Goal: Task Accomplishment & Management: Manage account settings

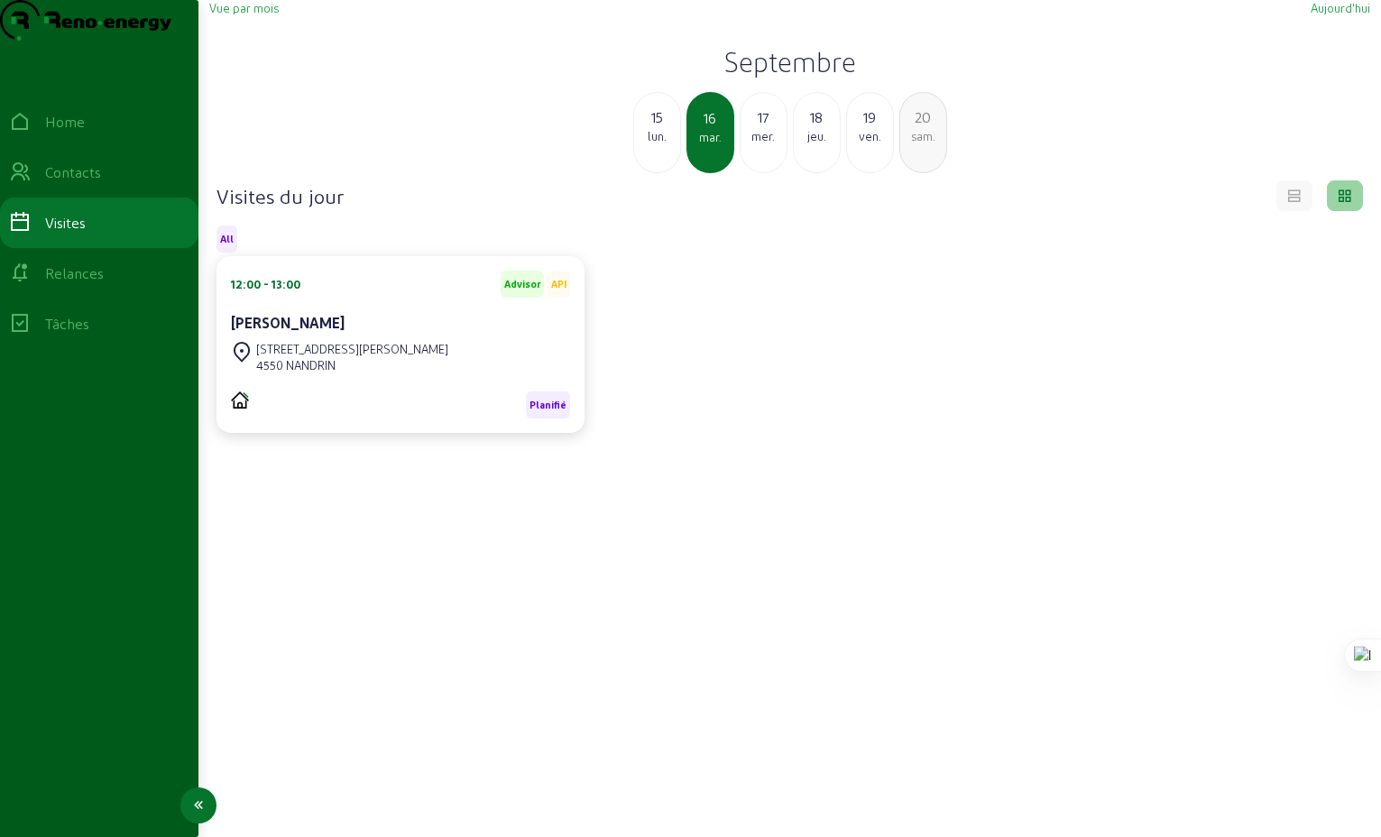
click at [78, 284] on div "Relances" at bounding box center [74, 274] width 59 height 22
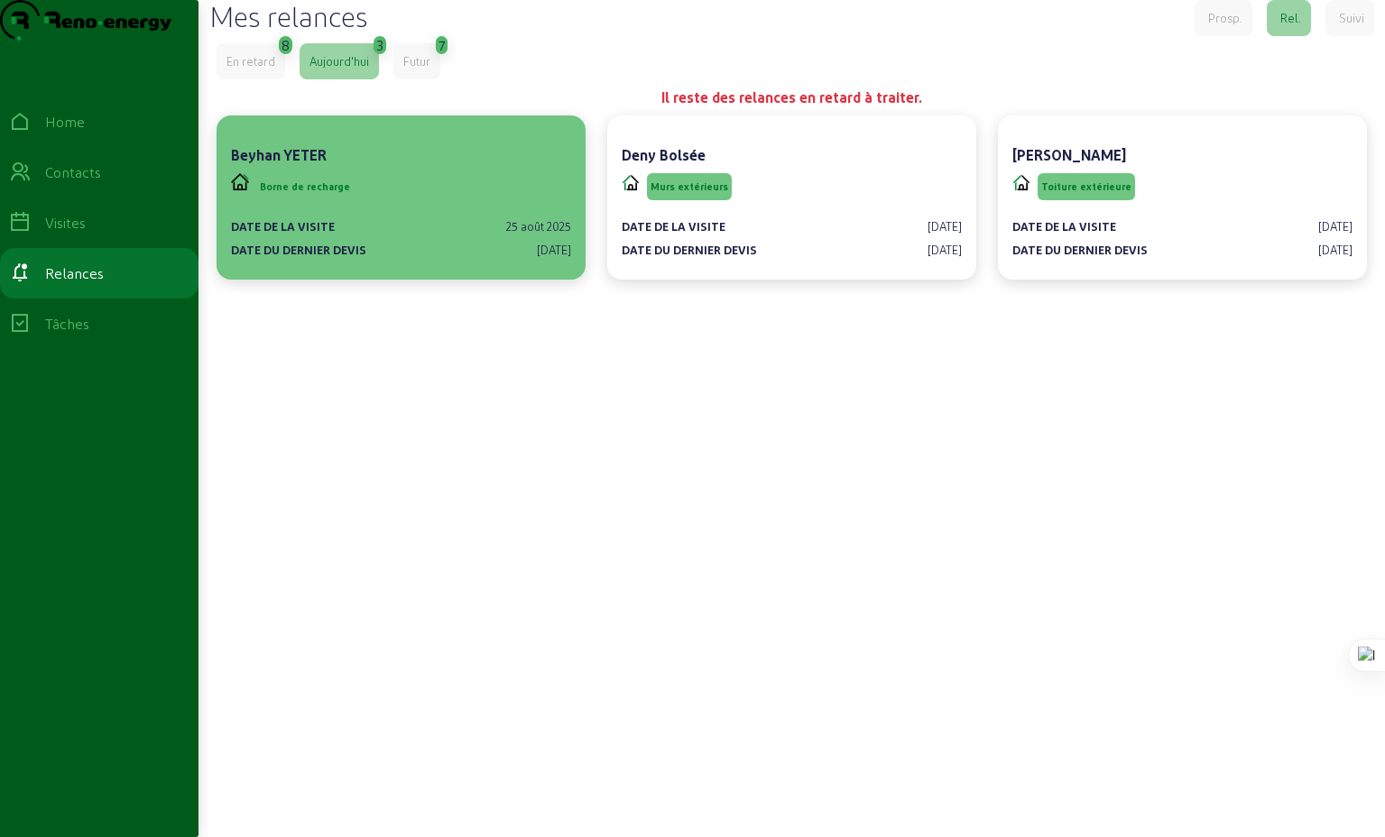
click at [380, 204] on div "Borne de recharge" at bounding box center [401, 187] width 340 height 34
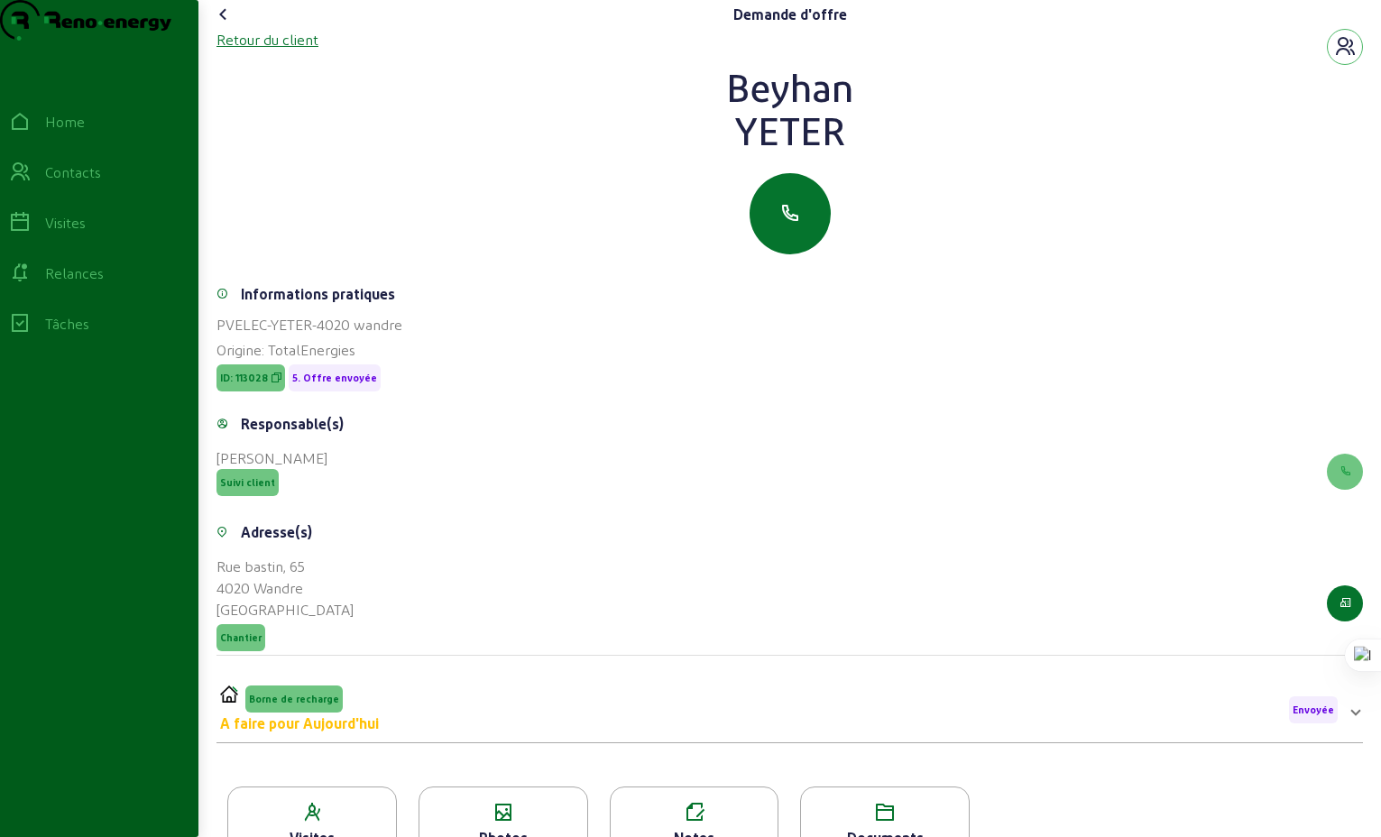
click at [265, 51] on div "Retour du client" at bounding box center [268, 40] width 102 height 22
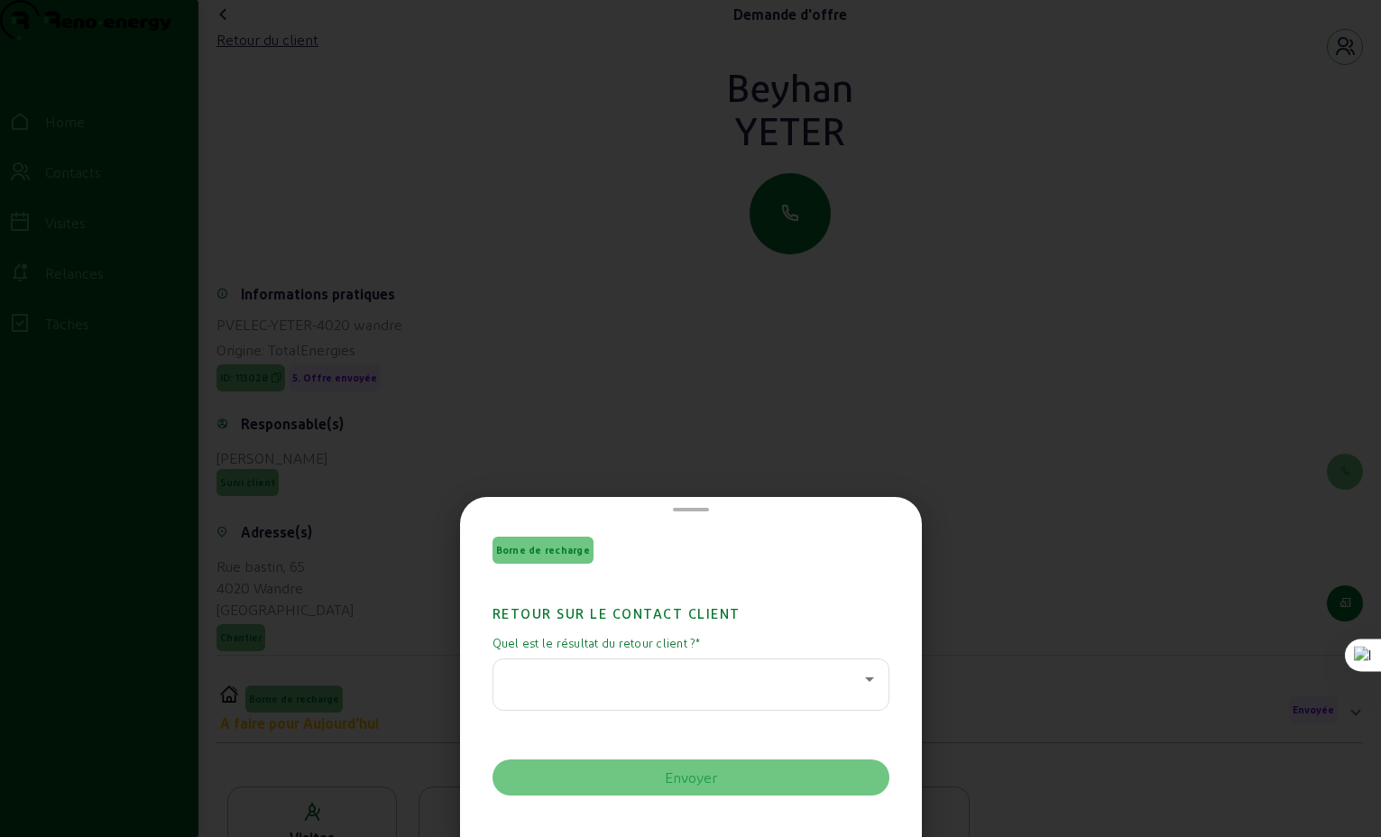
click at [525, 232] on div at bounding box center [690, 418] width 1381 height 837
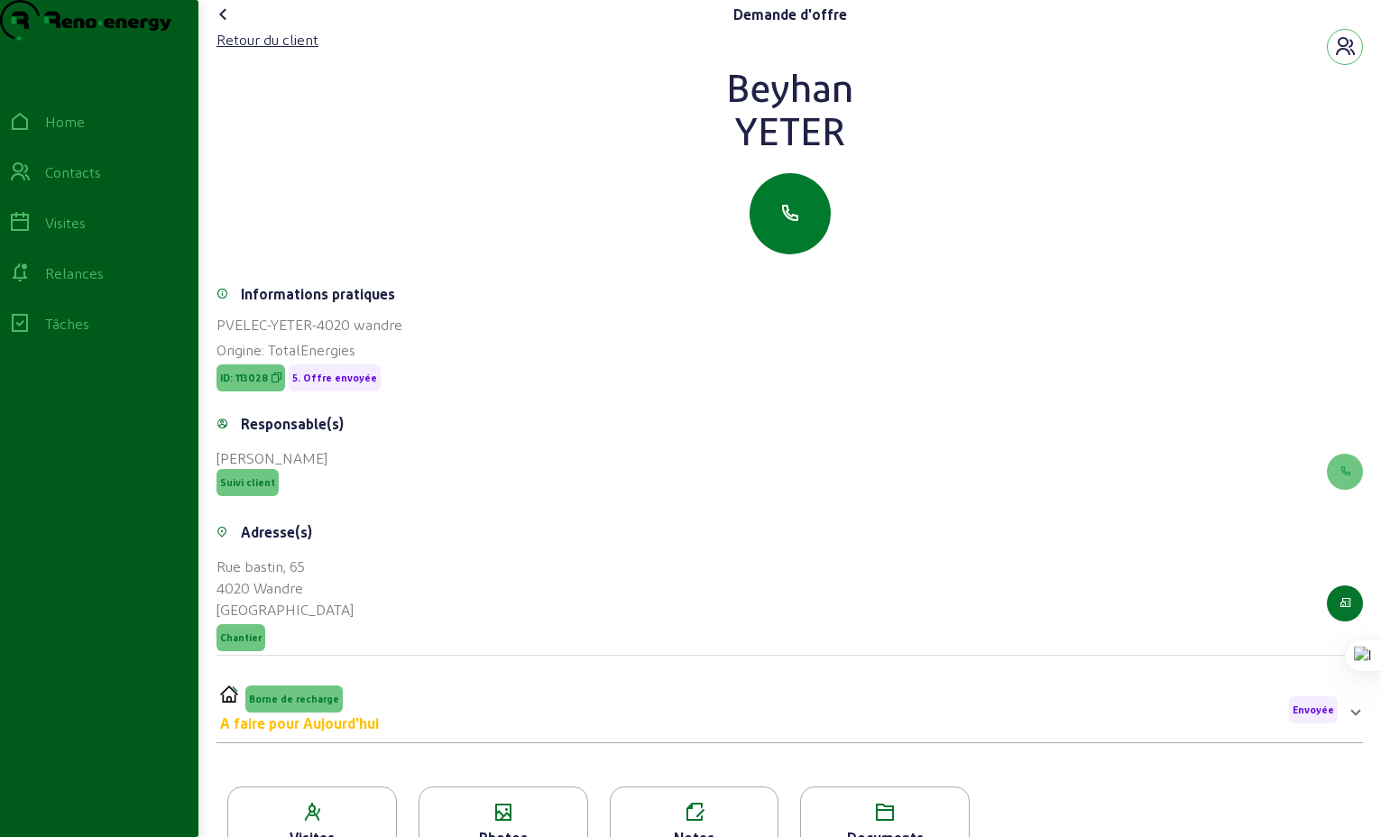
click at [787, 225] on icon "button" at bounding box center [791, 214] width 22 height 22
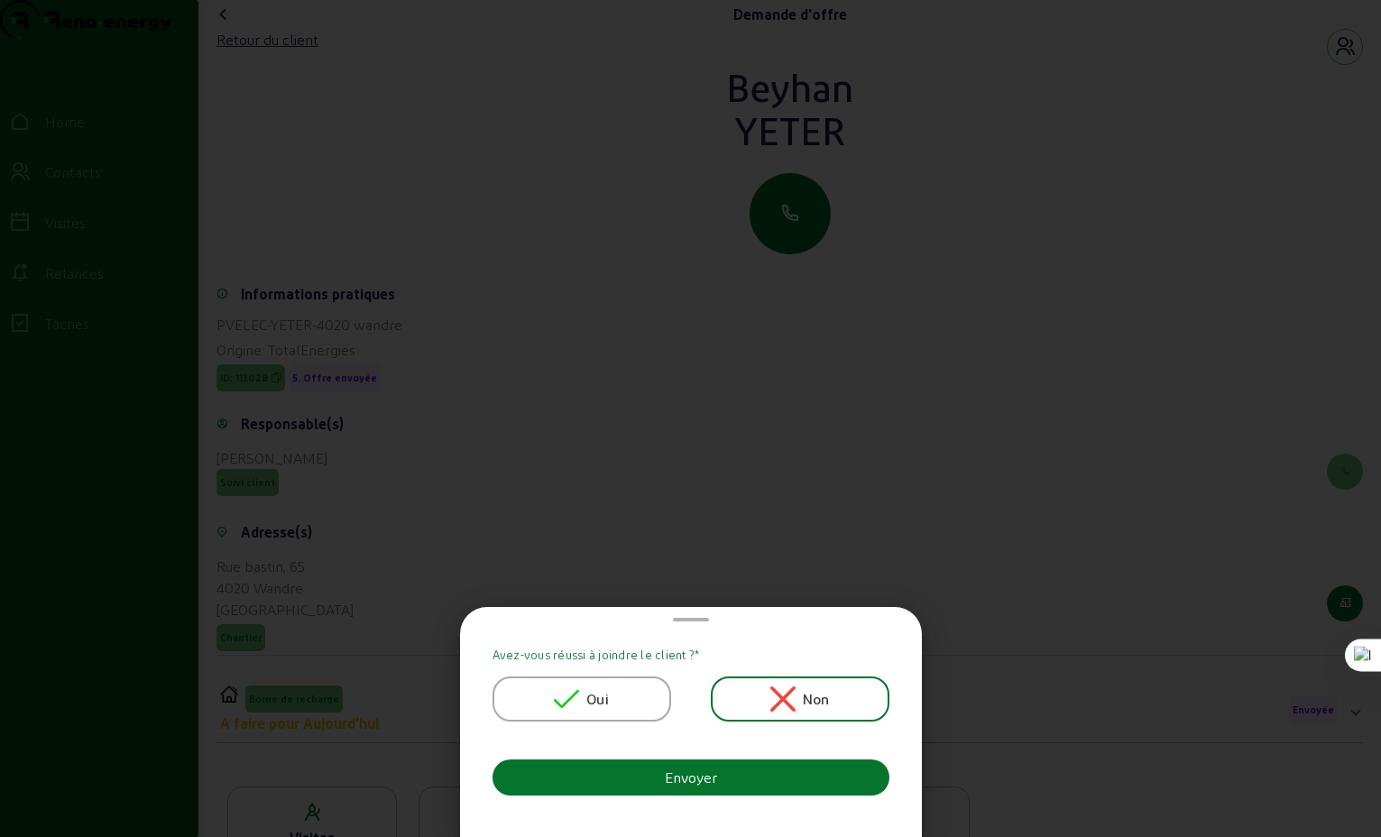
click at [604, 696] on span "Oui" at bounding box center [597, 699] width 23 height 22
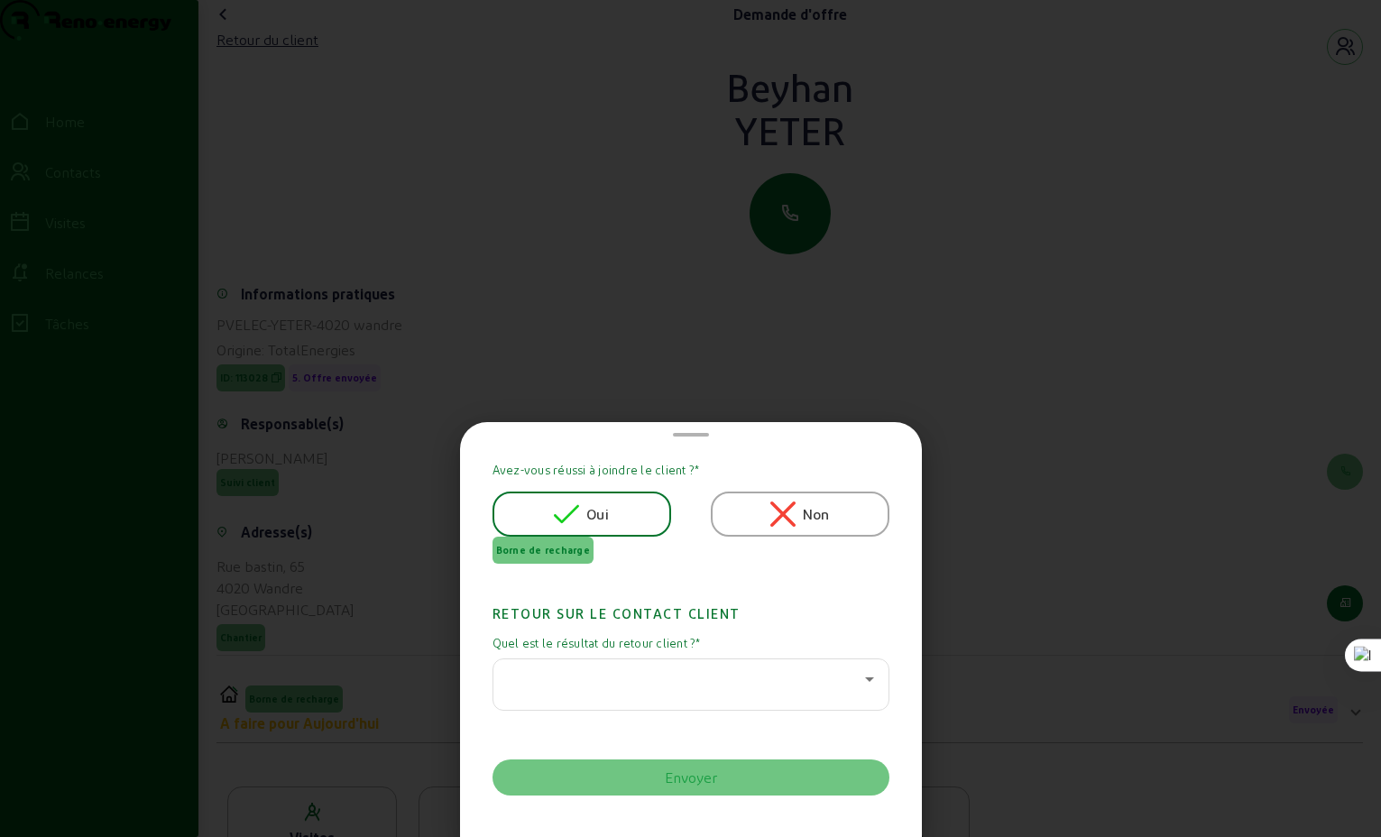
click at [865, 679] on icon at bounding box center [869, 680] width 9 height 5
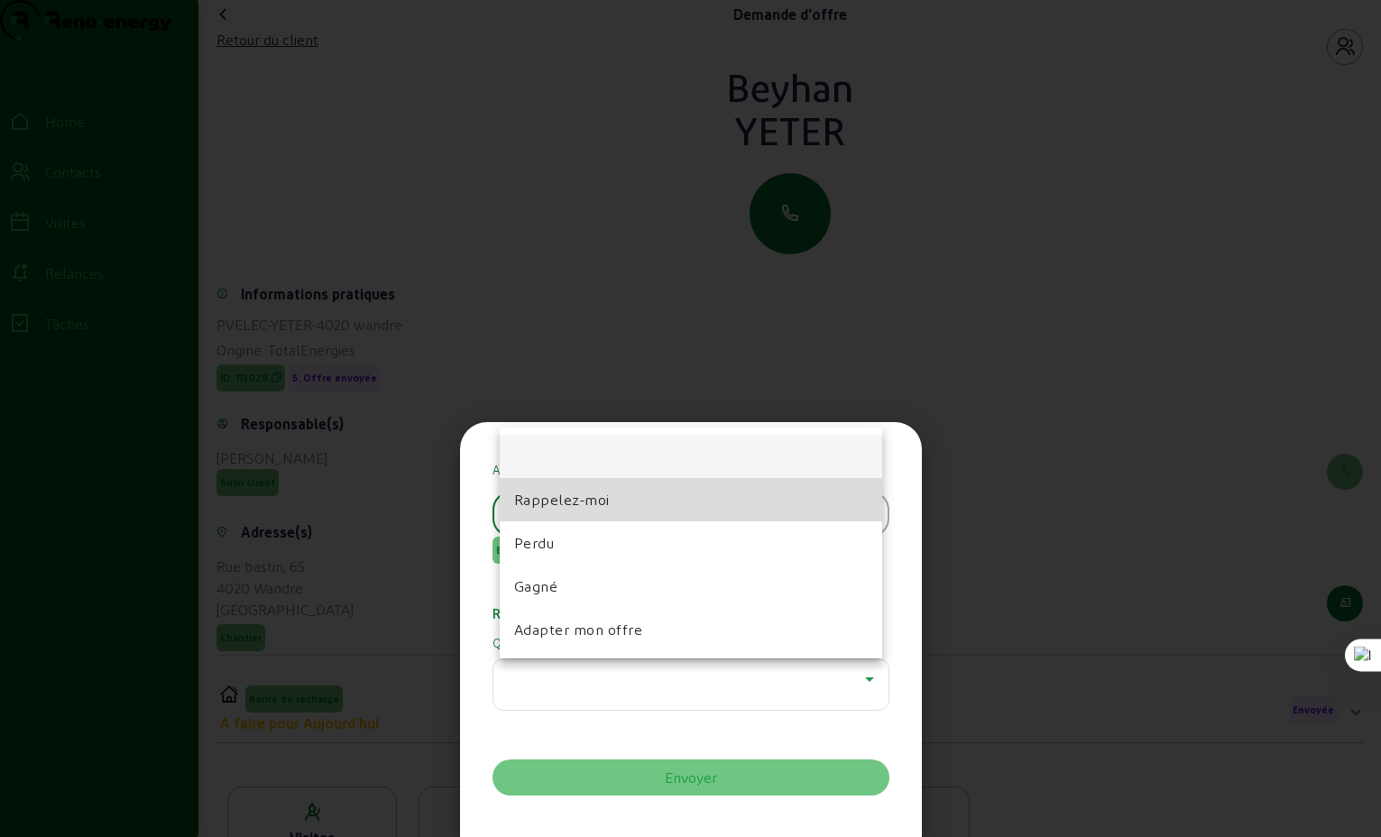
click at [565, 503] on span "Rappelez-moi" at bounding box center [562, 500] width 96 height 22
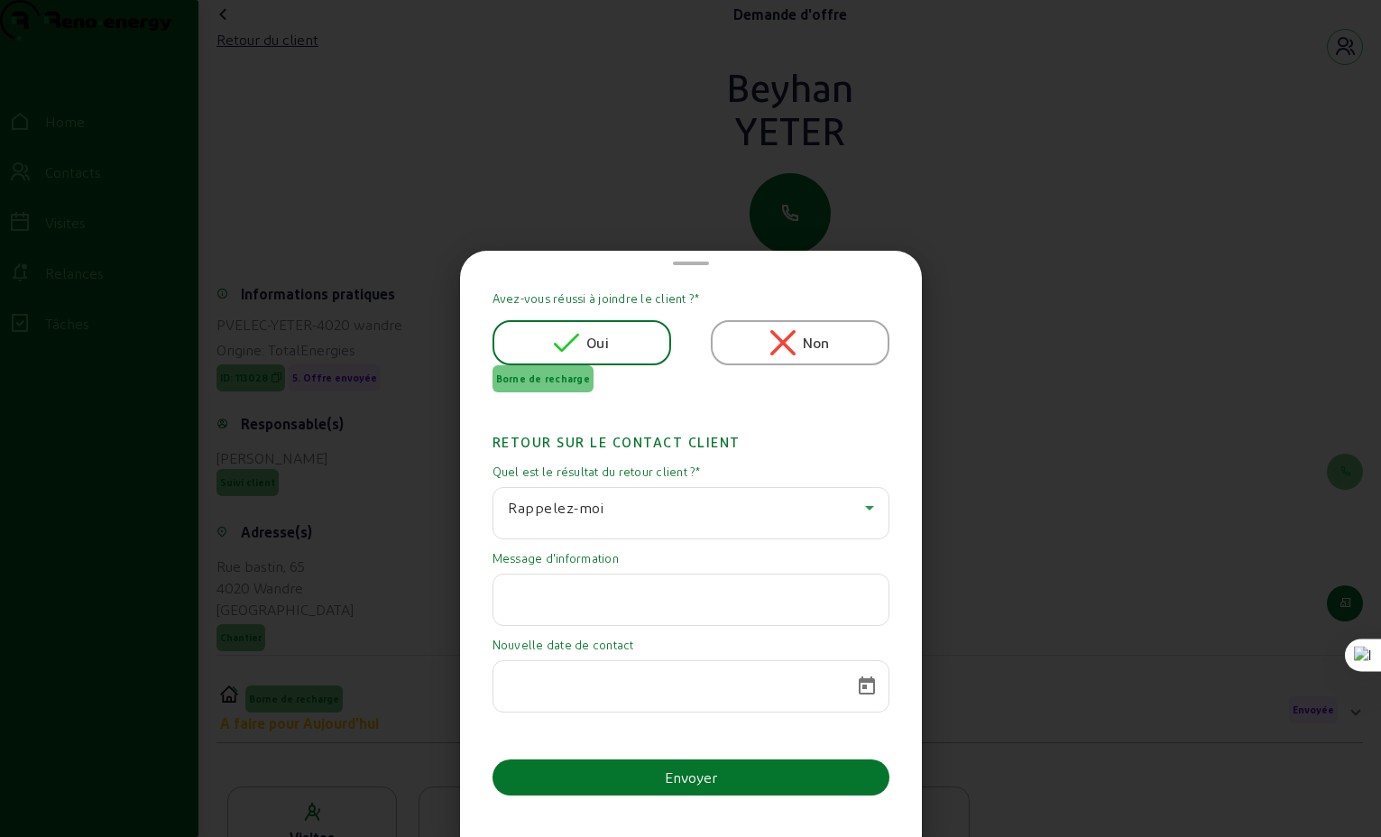
click at [833, 689] on input at bounding box center [675, 681] width 334 height 22
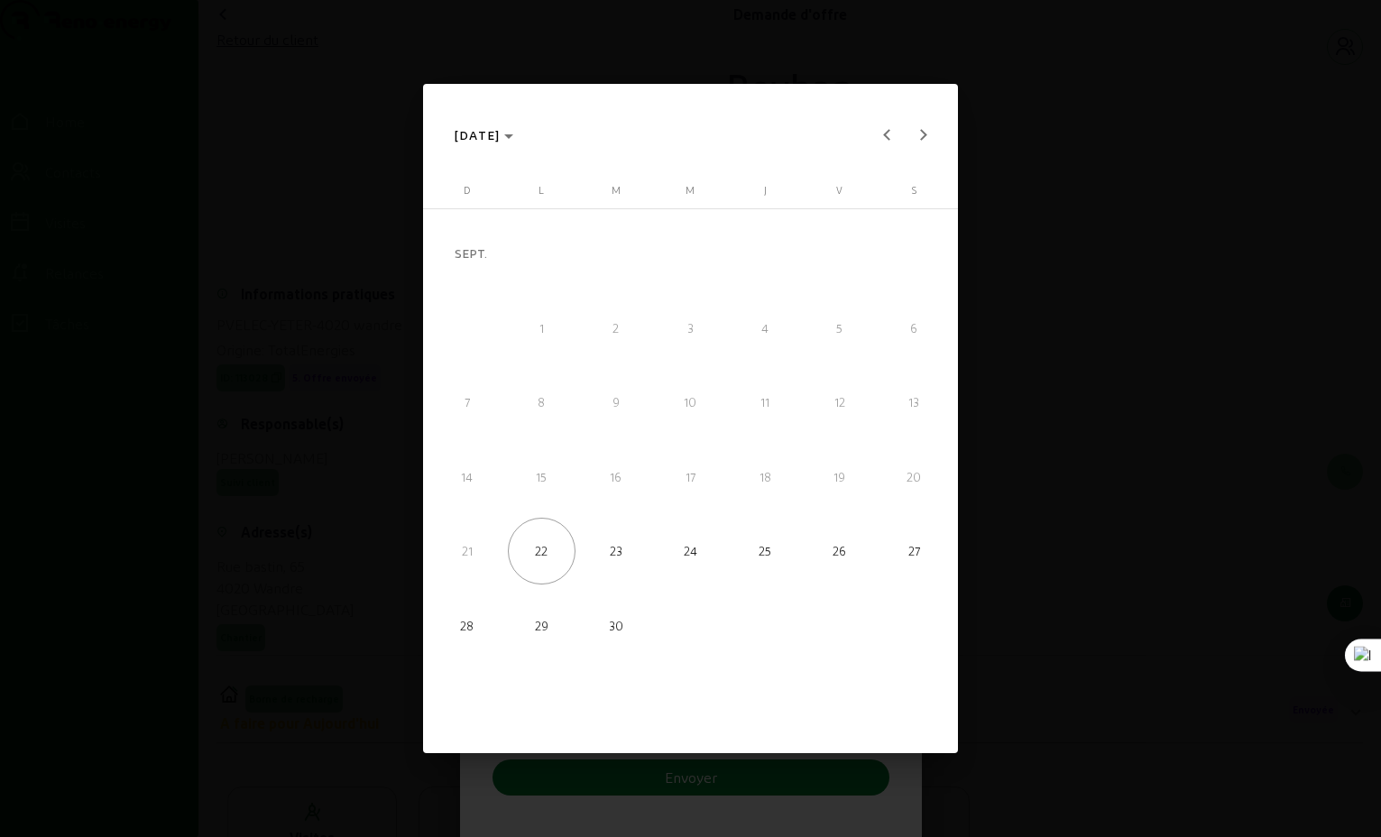
click at [694, 549] on span "24" at bounding box center [690, 551] width 67 height 67
type input "24/09/2025"
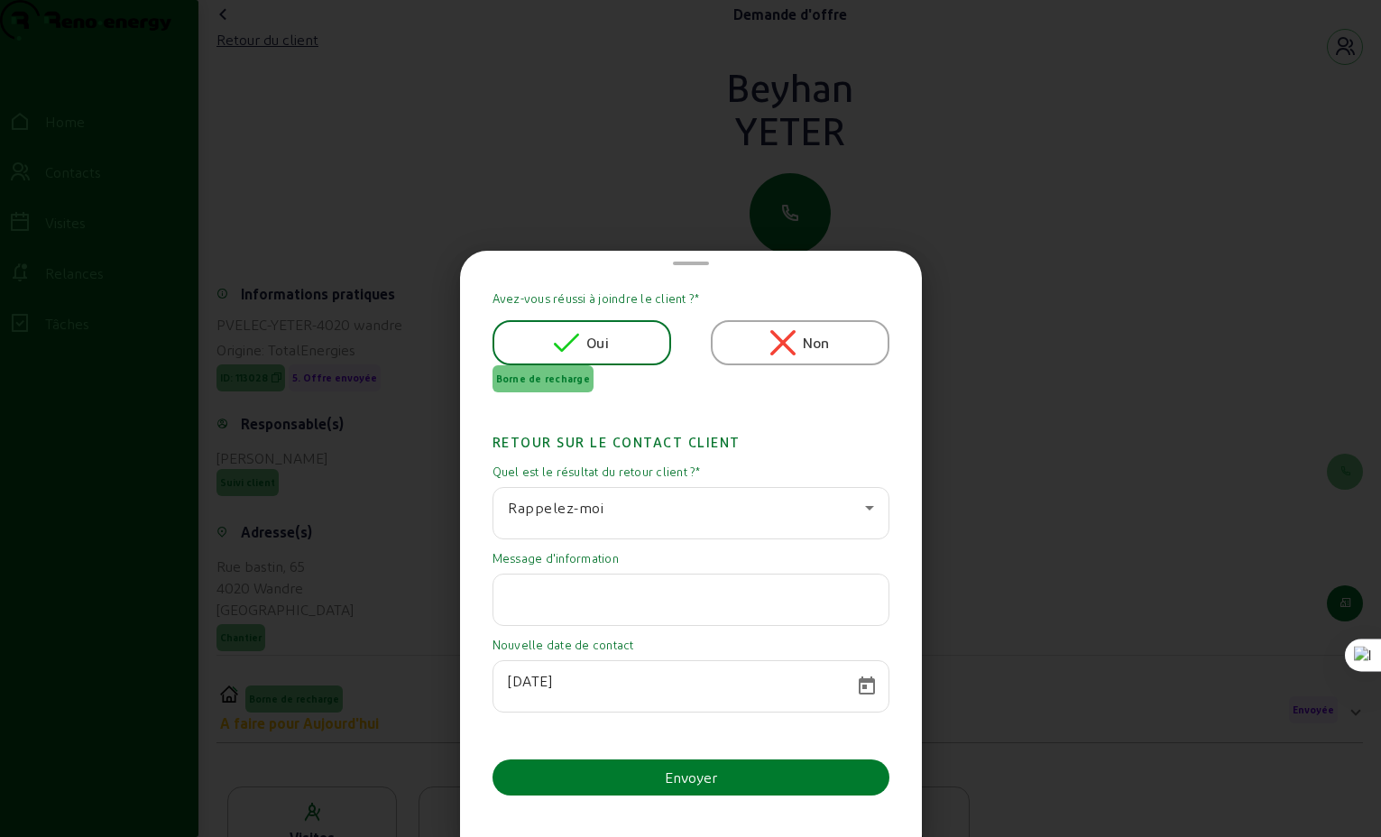
click at [696, 784] on div "Envoyer" at bounding box center [691, 778] width 52 height 22
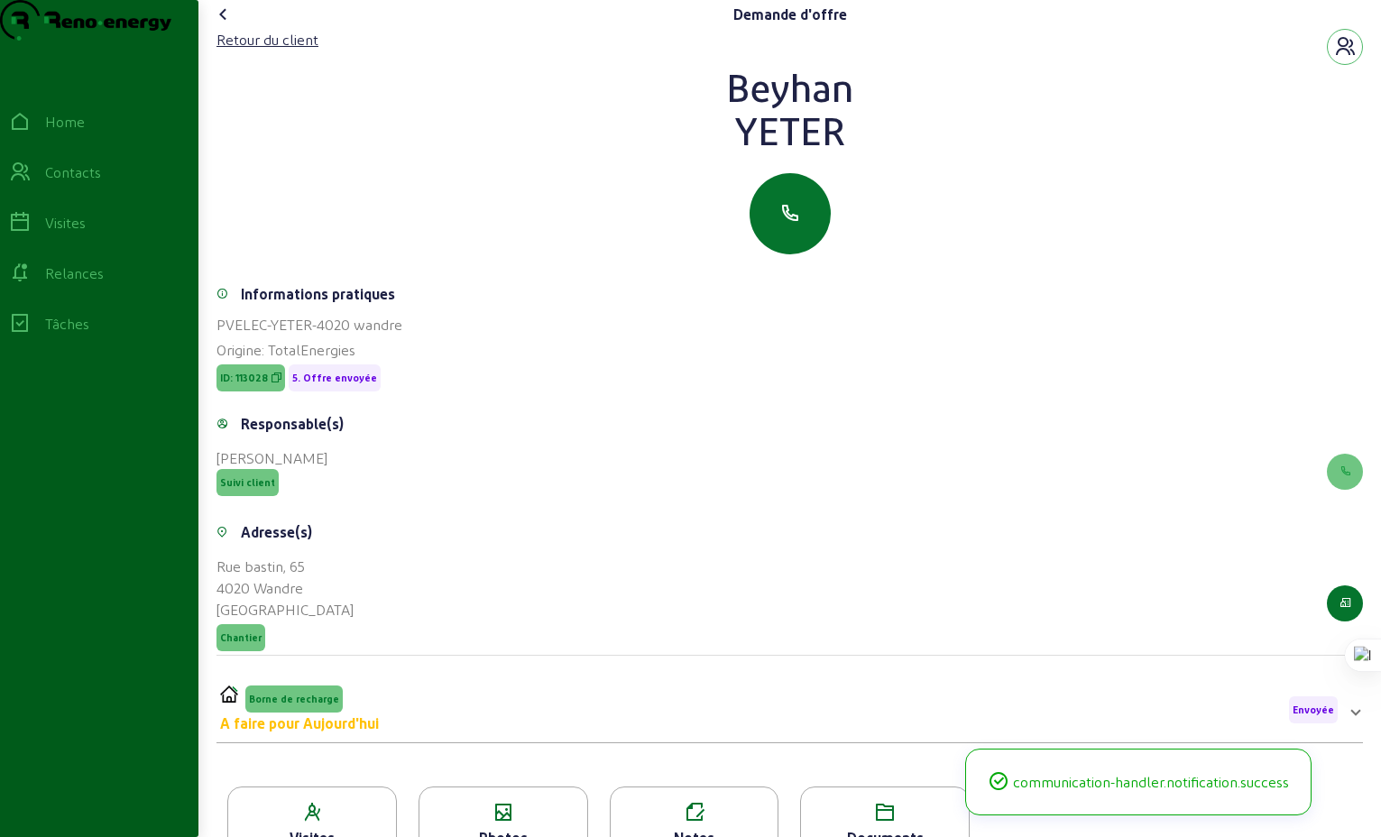
click at [229, 25] on icon at bounding box center [224, 15] width 22 height 22
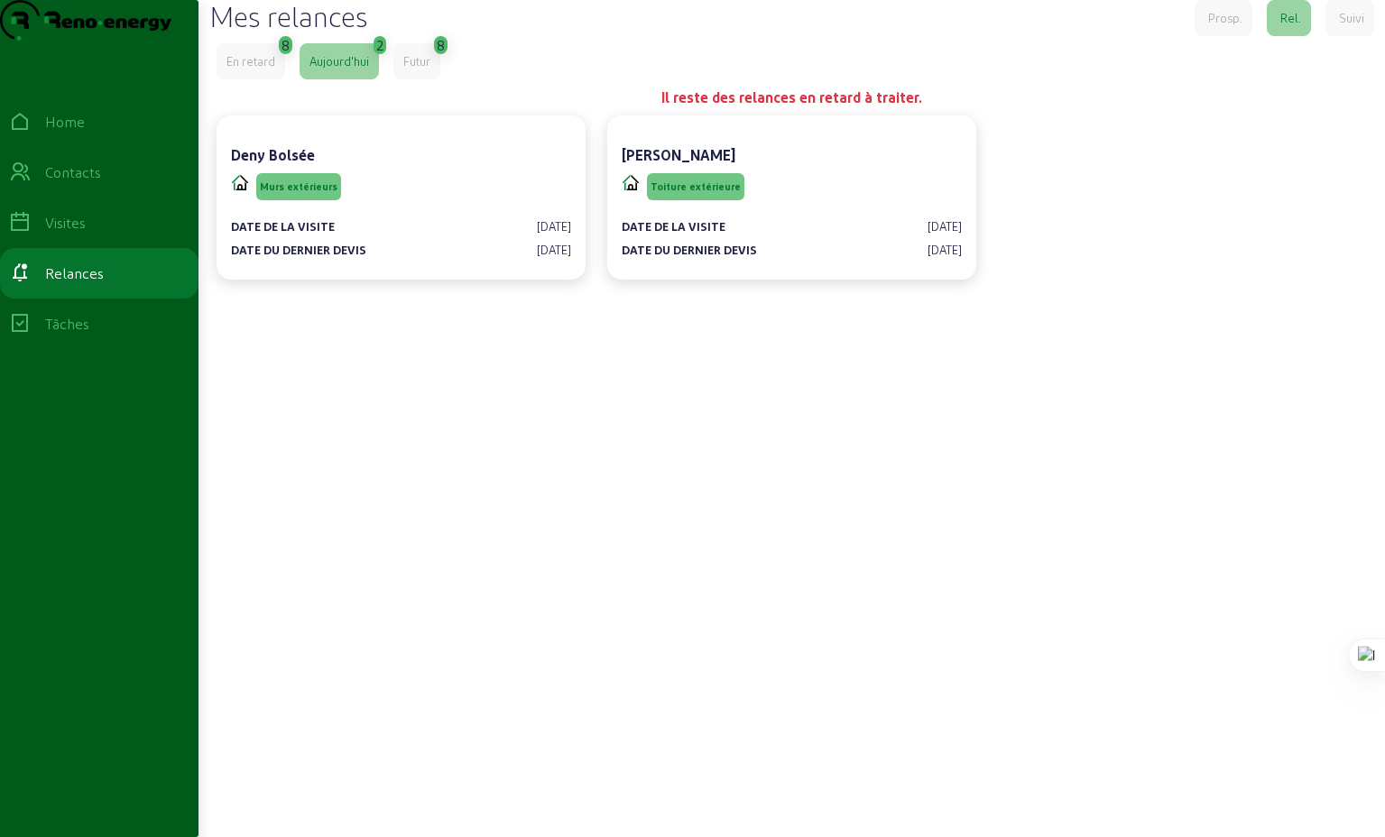
click at [252, 69] on div "En retard" at bounding box center [250, 61] width 49 height 16
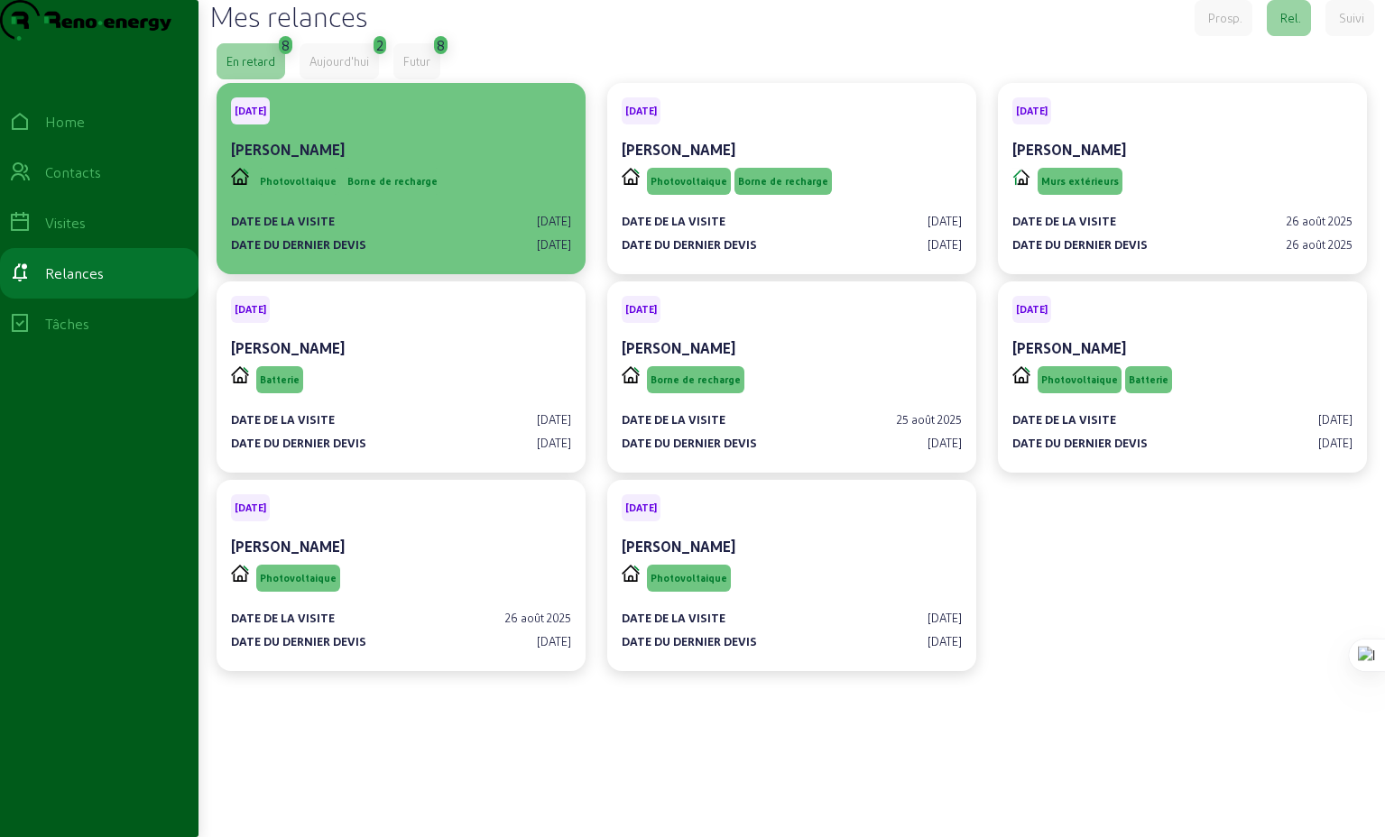
click at [489, 198] on div "Photovoltaique Borne de recharge" at bounding box center [401, 181] width 340 height 34
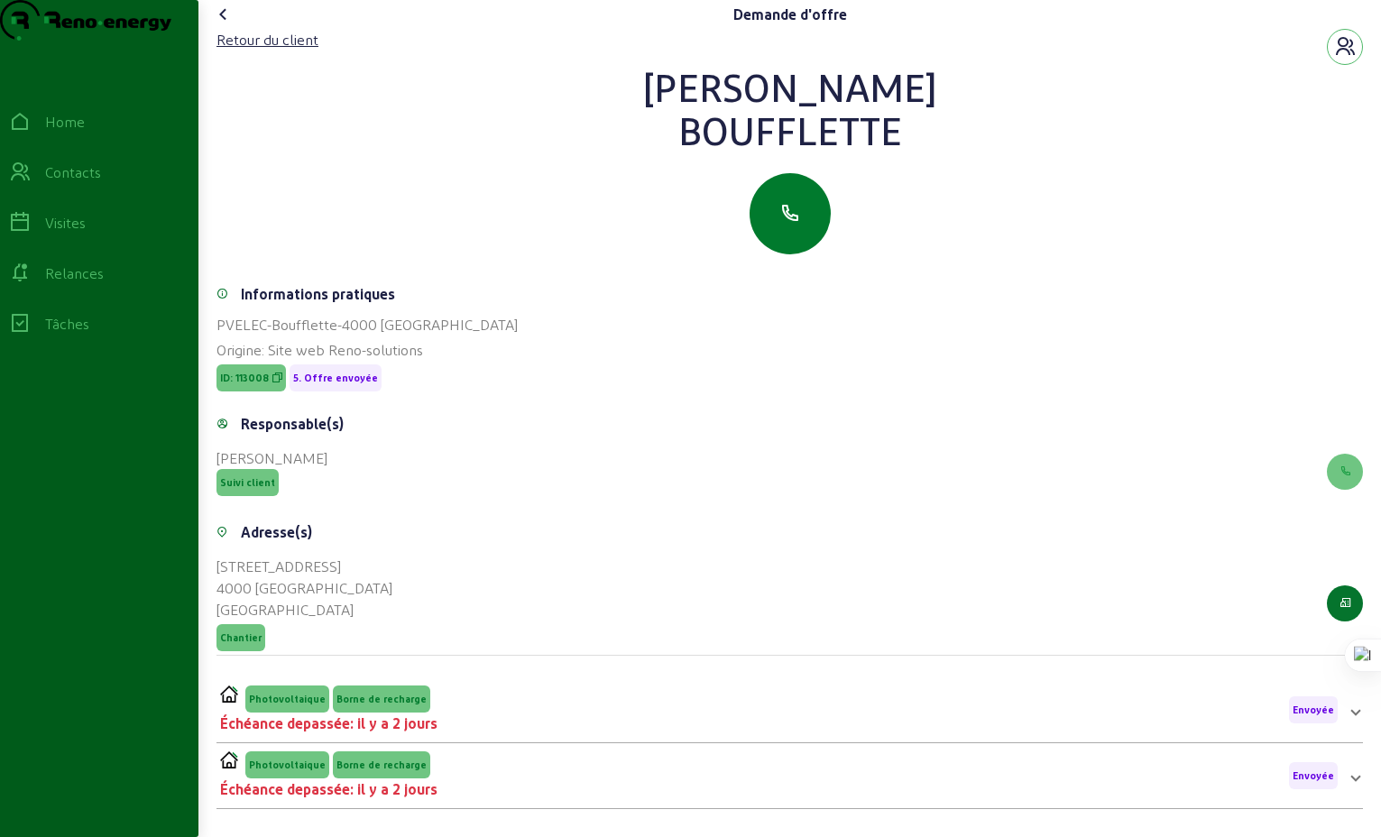
click at [790, 225] on icon "button" at bounding box center [791, 214] width 22 height 22
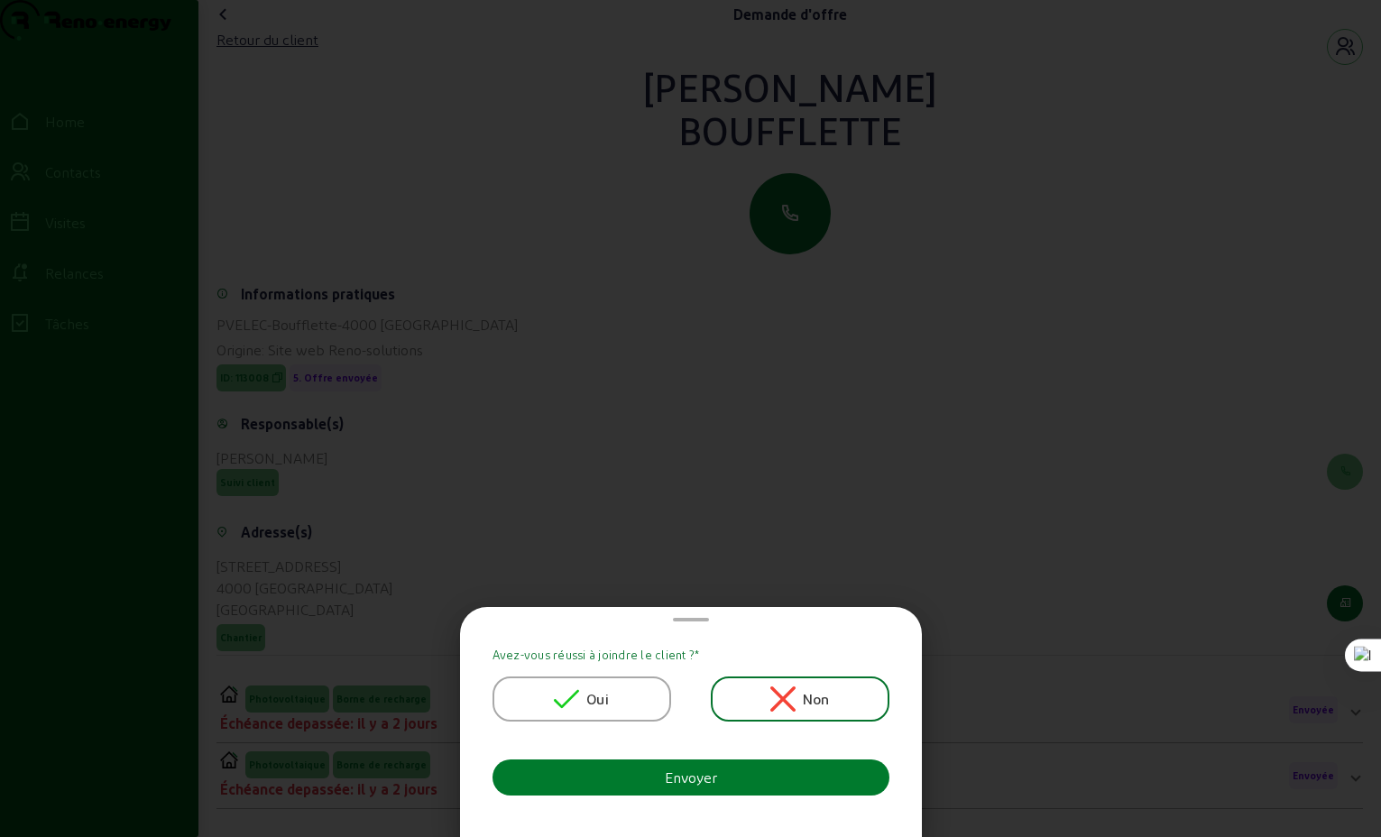
click at [717, 781] on button "Envoyer" at bounding box center [691, 778] width 397 height 36
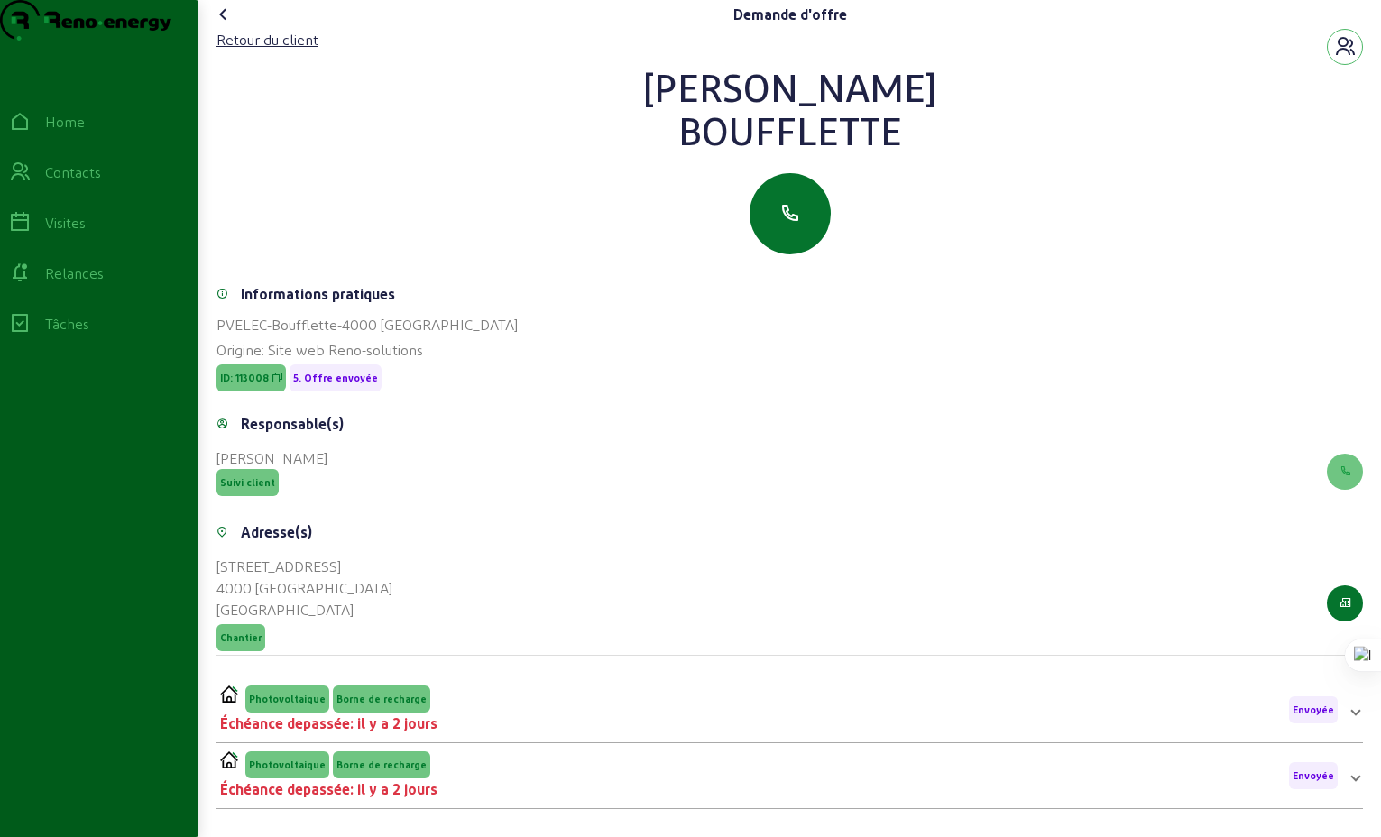
click at [228, 25] on icon at bounding box center [224, 15] width 22 height 22
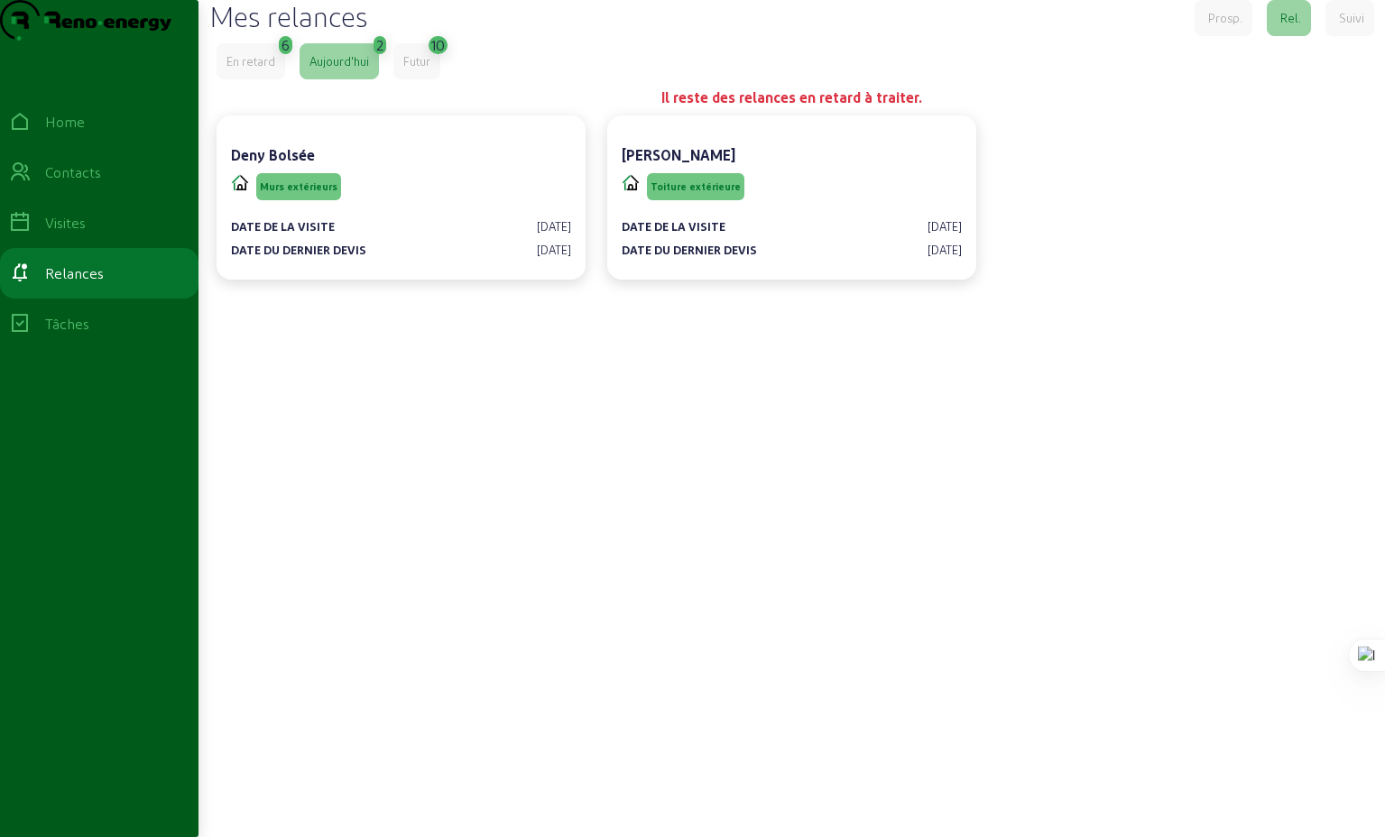
click at [252, 69] on div "En retard" at bounding box center [250, 61] width 49 height 16
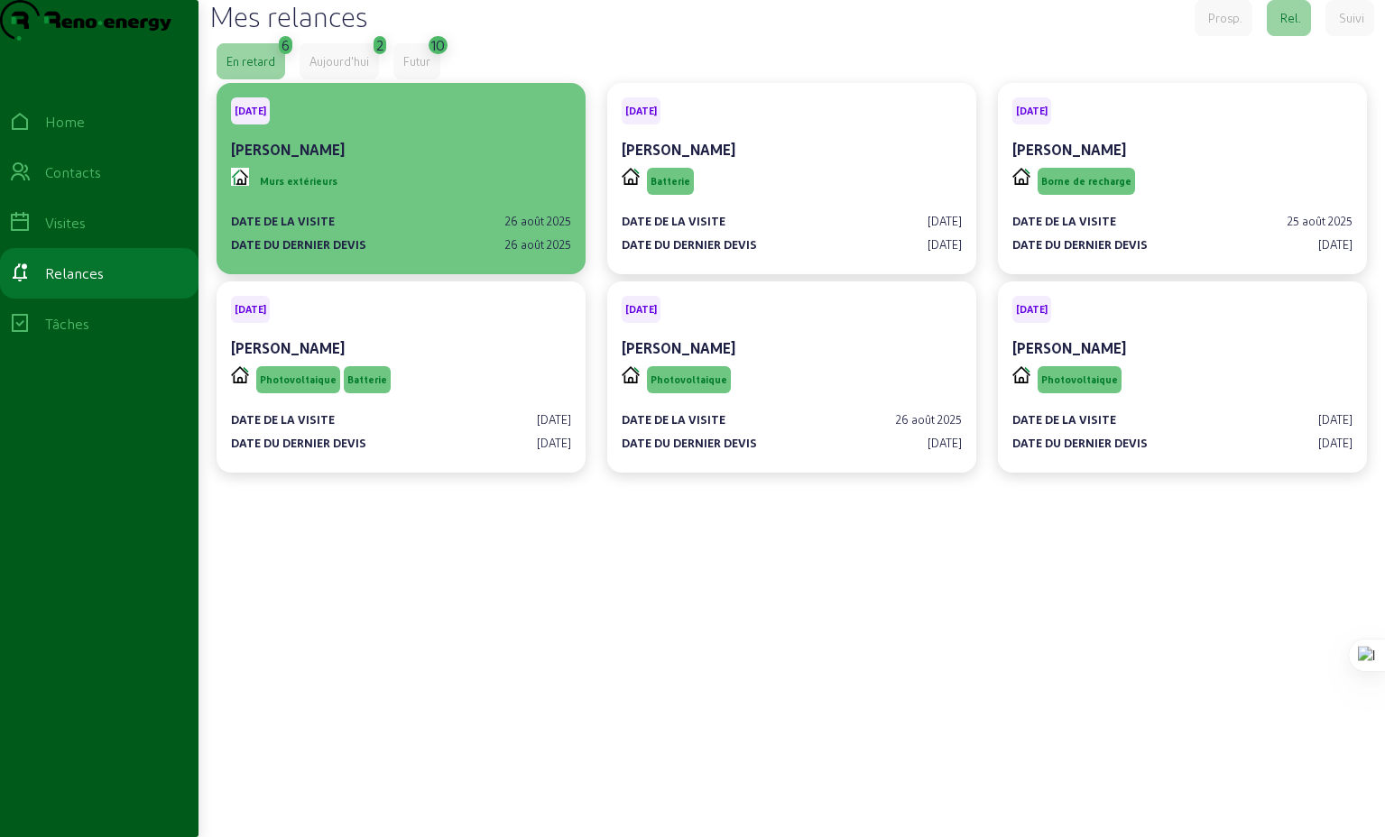
click at [383, 198] on div "Murs extérieurs" at bounding box center [401, 181] width 340 height 34
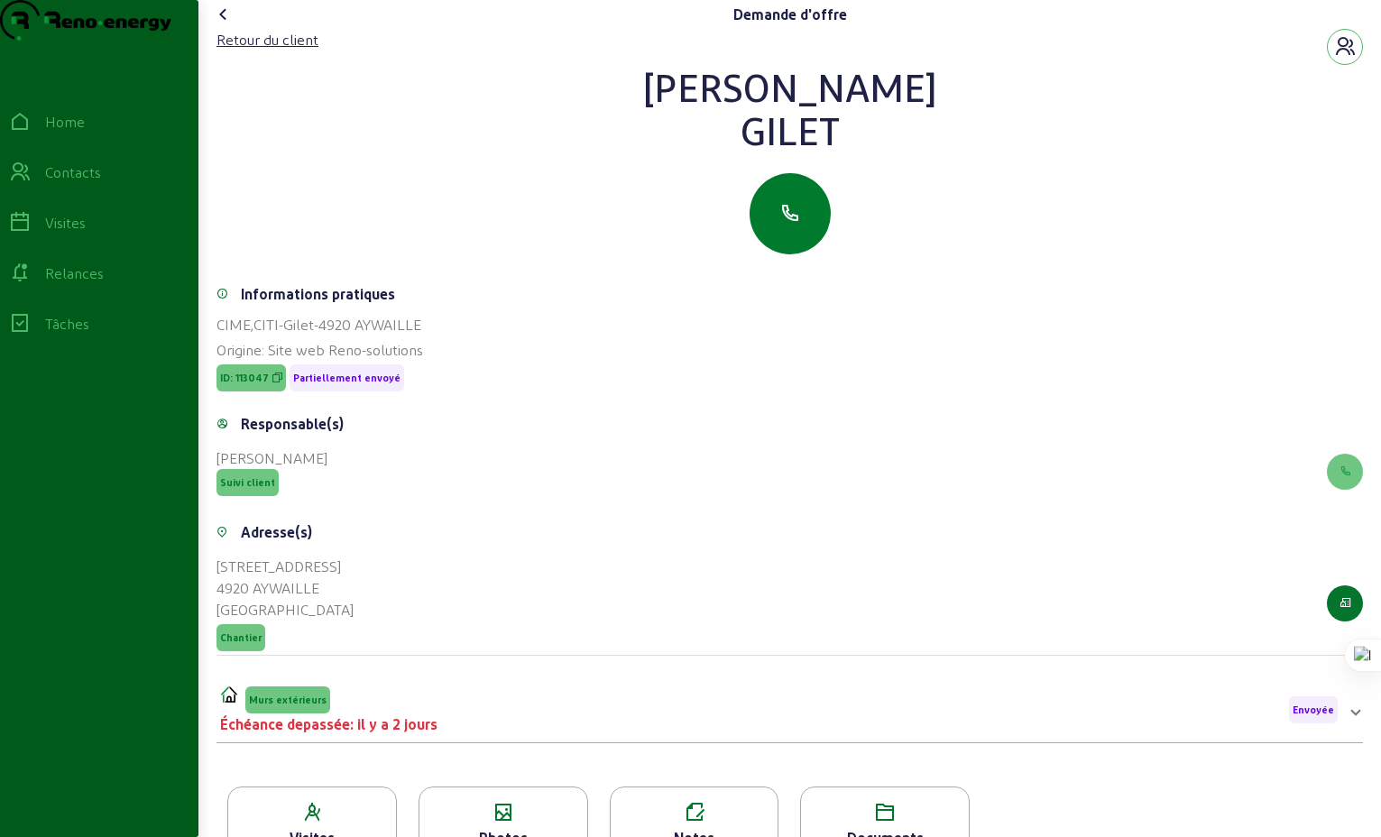
click at [792, 225] on icon "button" at bounding box center [791, 214] width 22 height 22
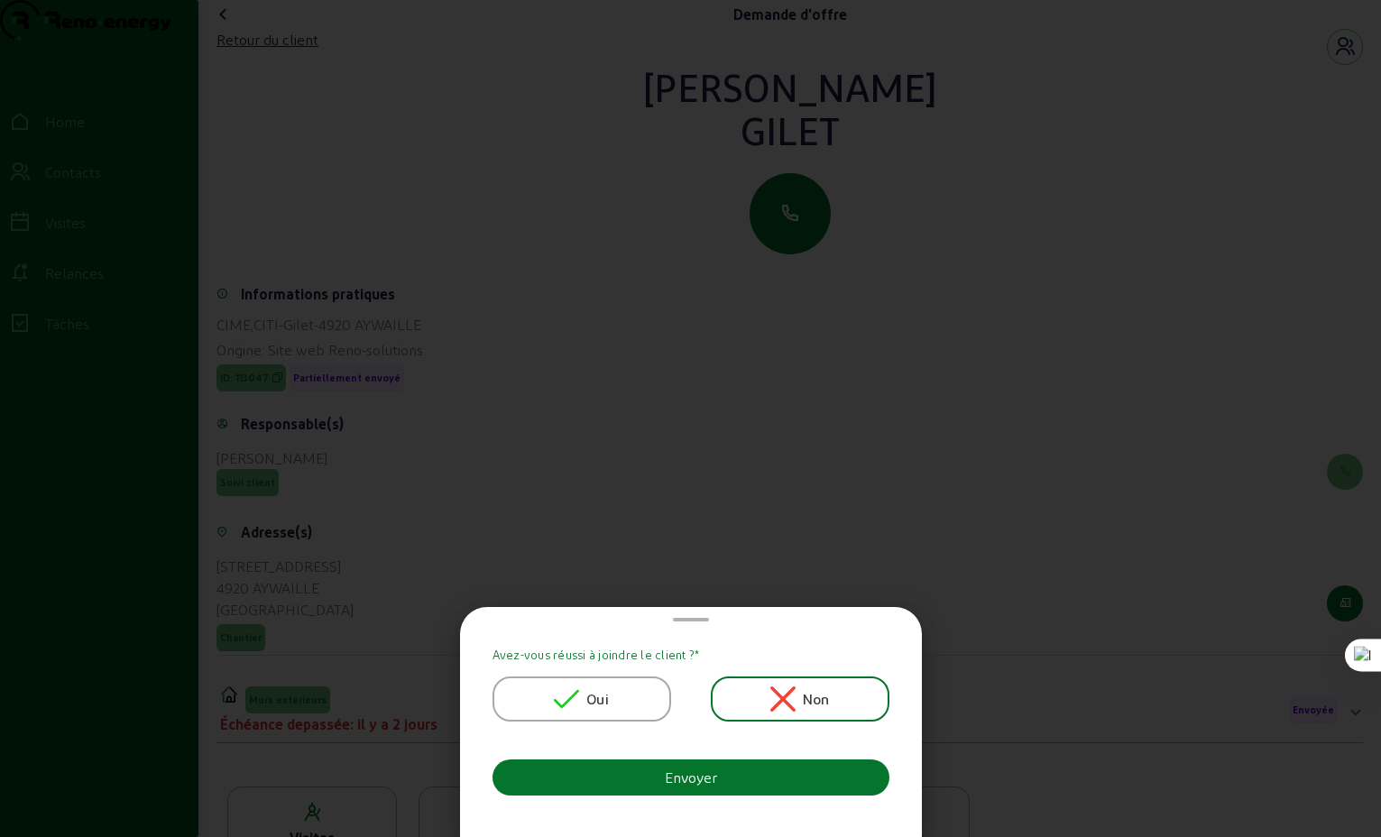
click at [588, 699] on div "Oui" at bounding box center [581, 699] width 55 height 25
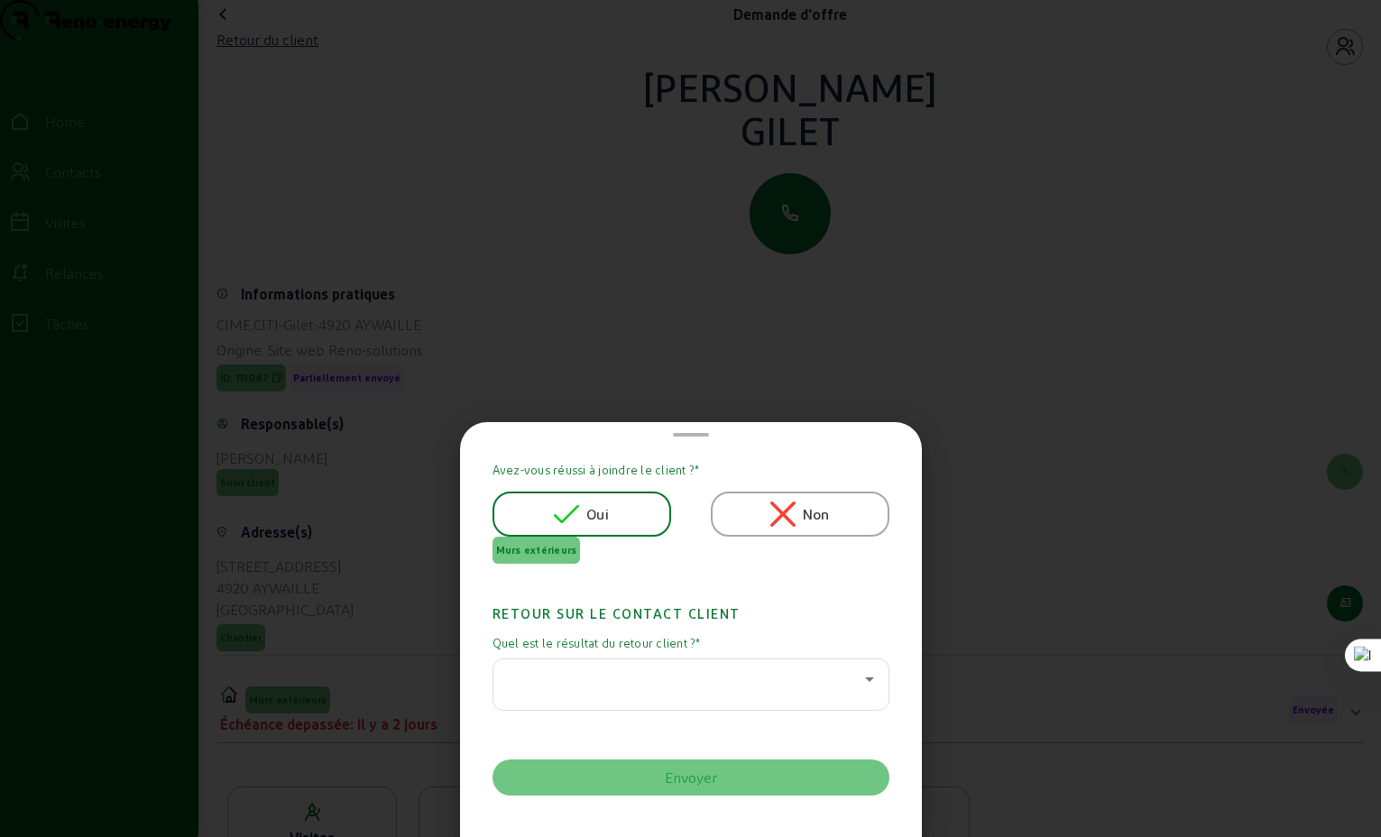
click at [734, 522] on div "Non" at bounding box center [800, 514] width 179 height 45
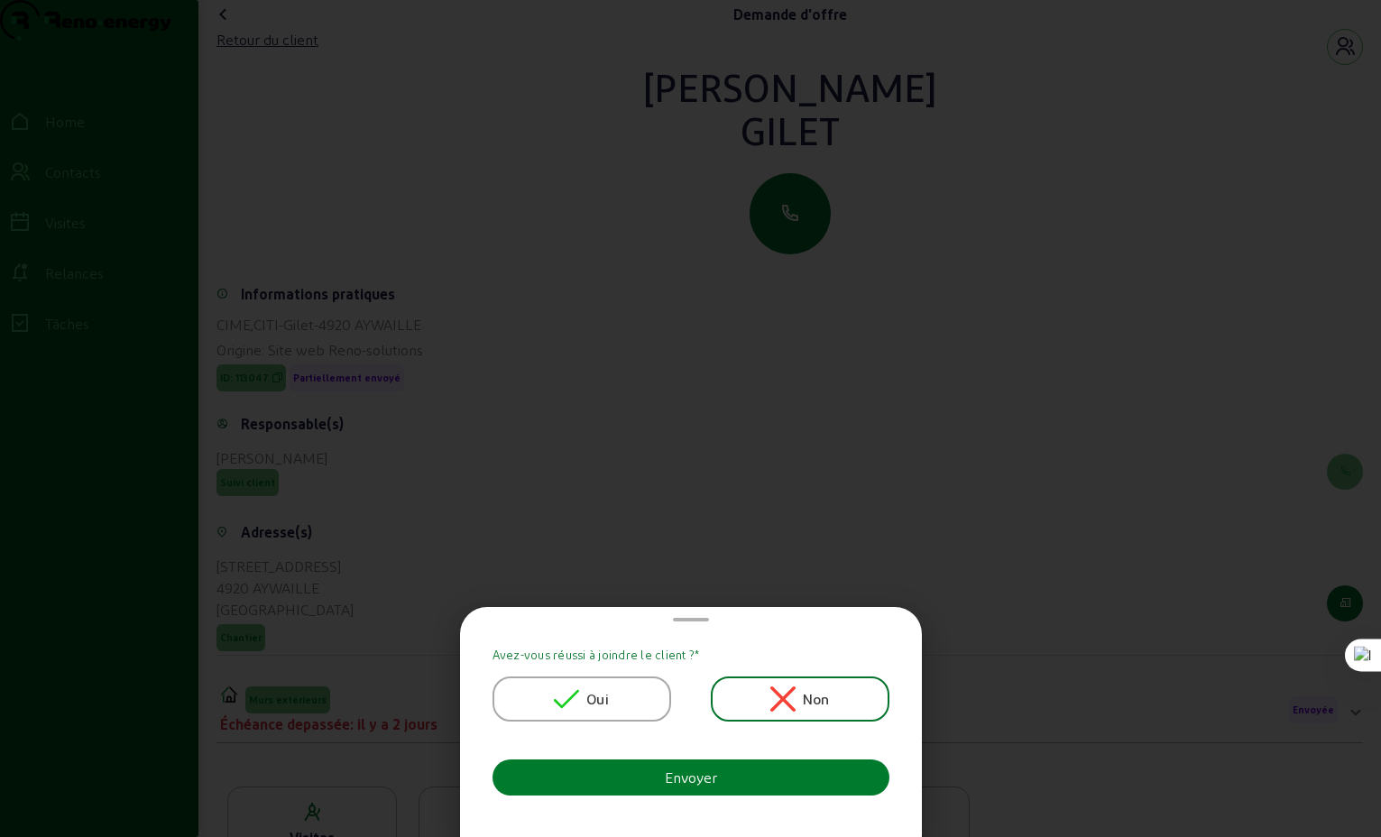
click at [734, 785] on button "Envoyer" at bounding box center [691, 778] width 397 height 36
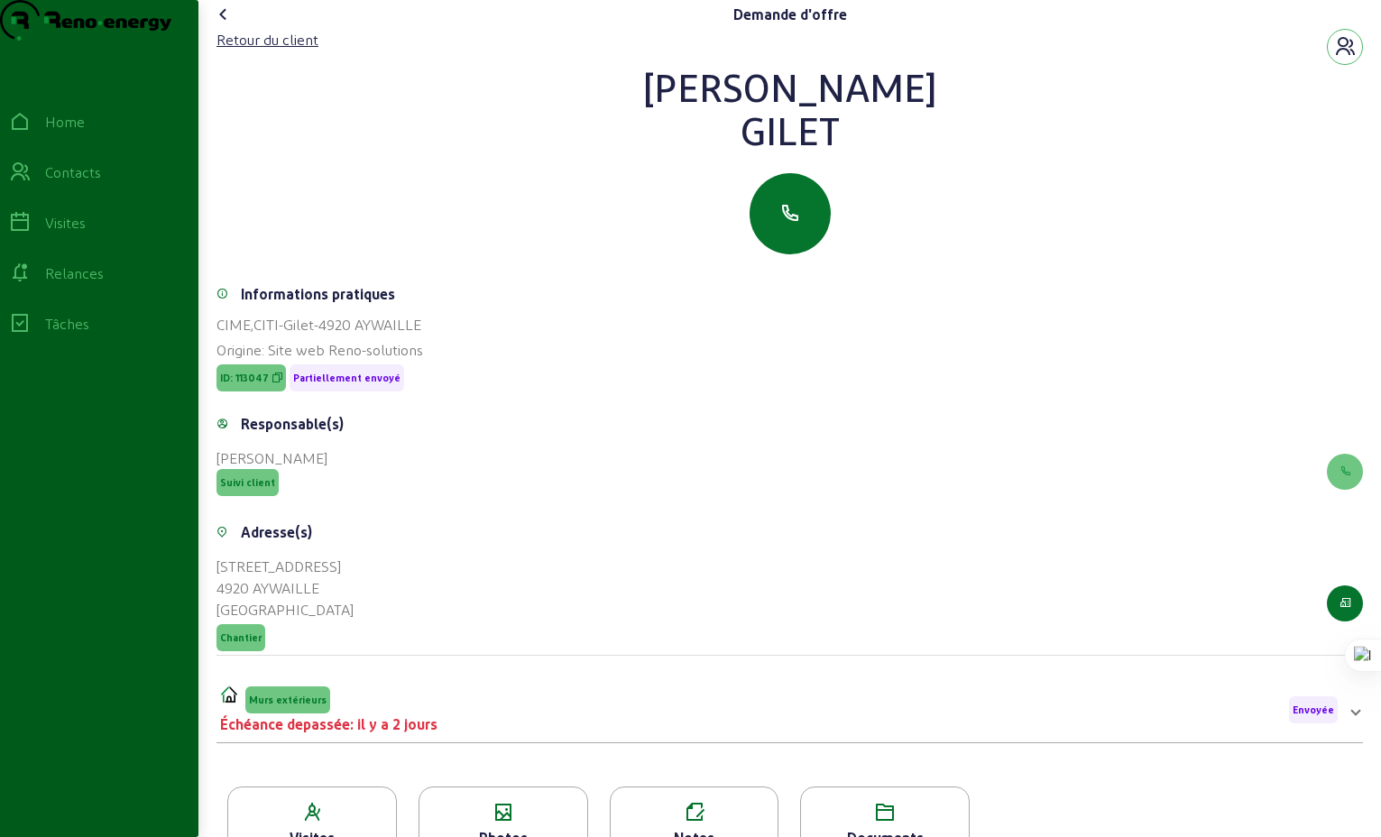
click at [228, 25] on icon at bounding box center [224, 15] width 22 height 22
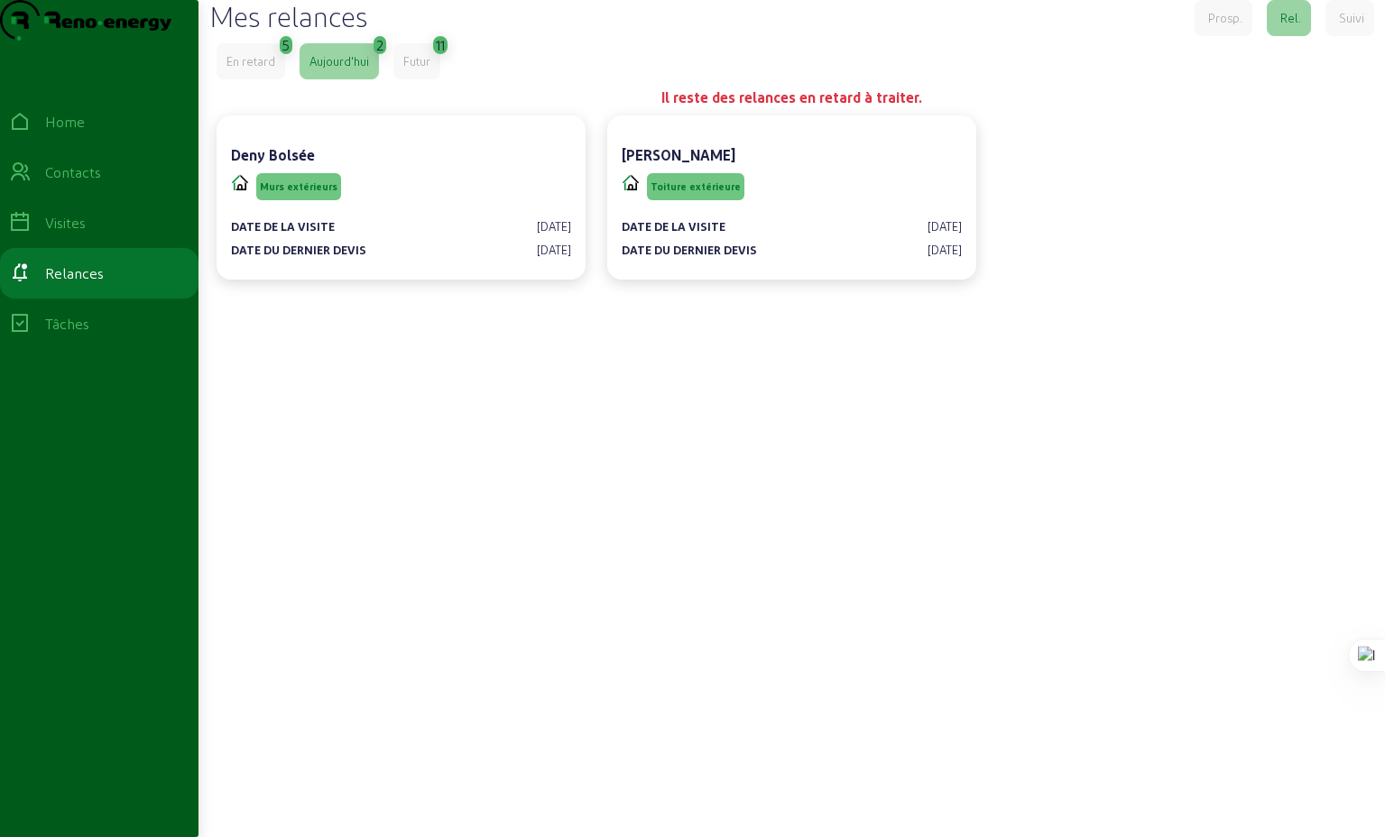
click at [250, 69] on div "En retard" at bounding box center [250, 61] width 49 height 16
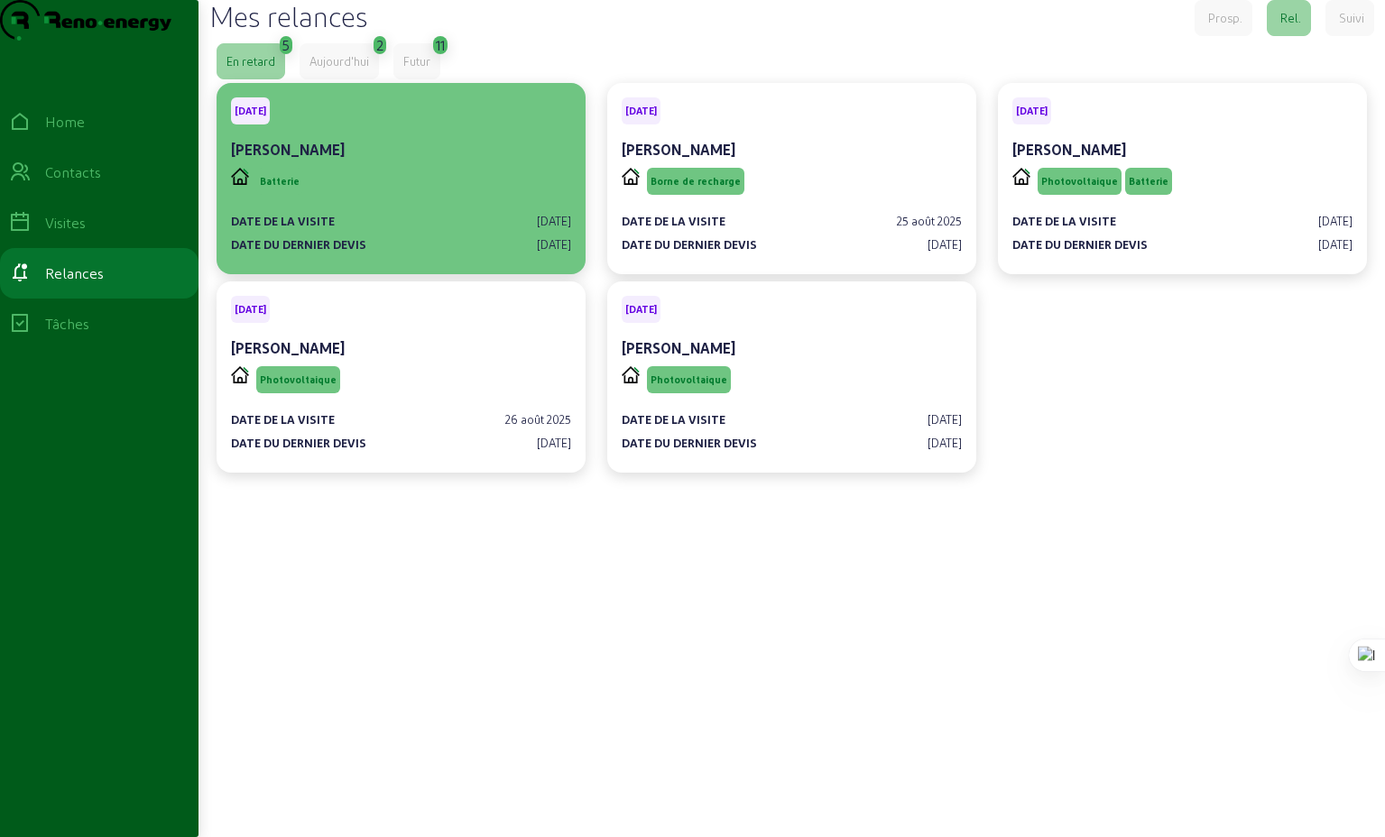
click at [429, 198] on div "Batterie" at bounding box center [401, 181] width 340 height 34
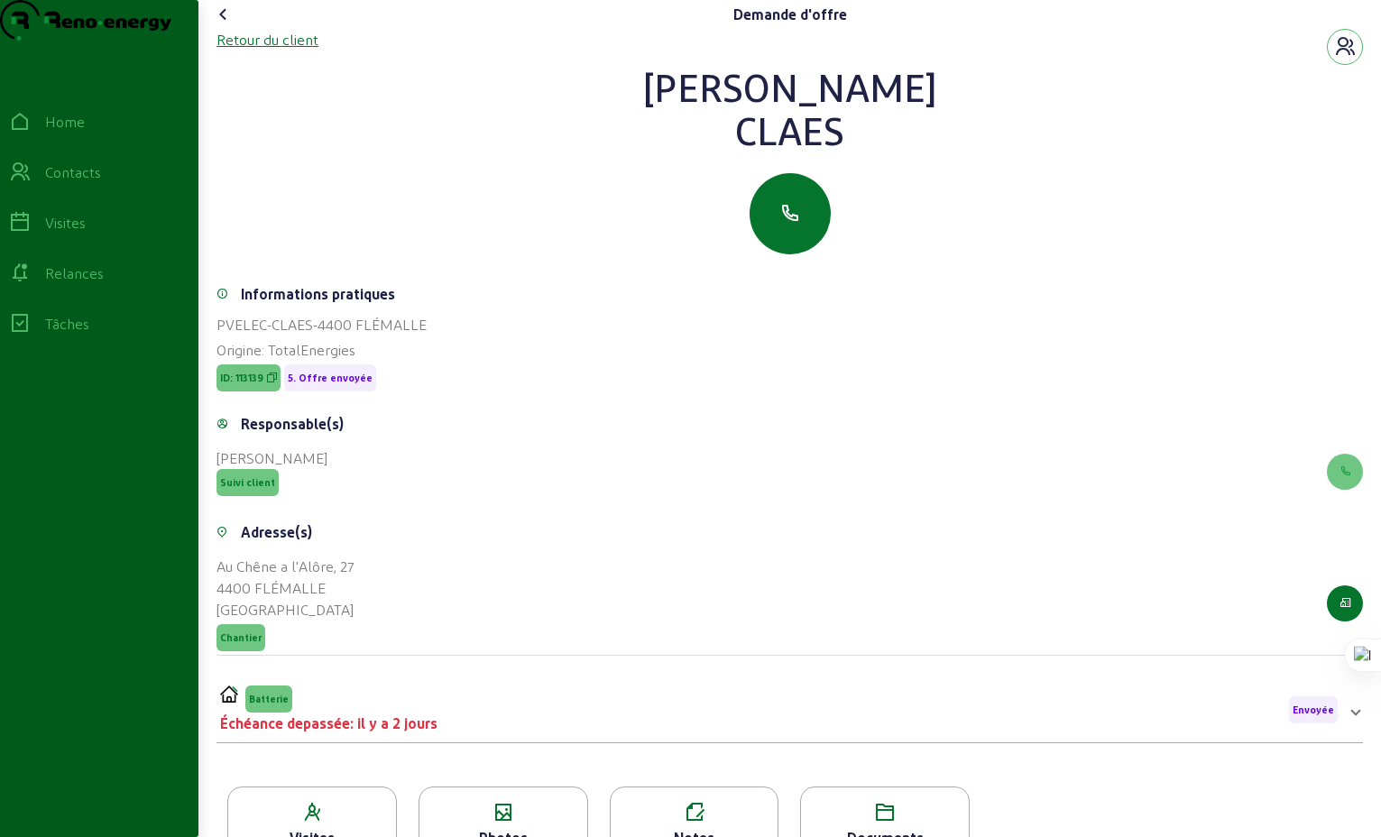
click at [289, 51] on div "Retour du client" at bounding box center [268, 40] width 102 height 22
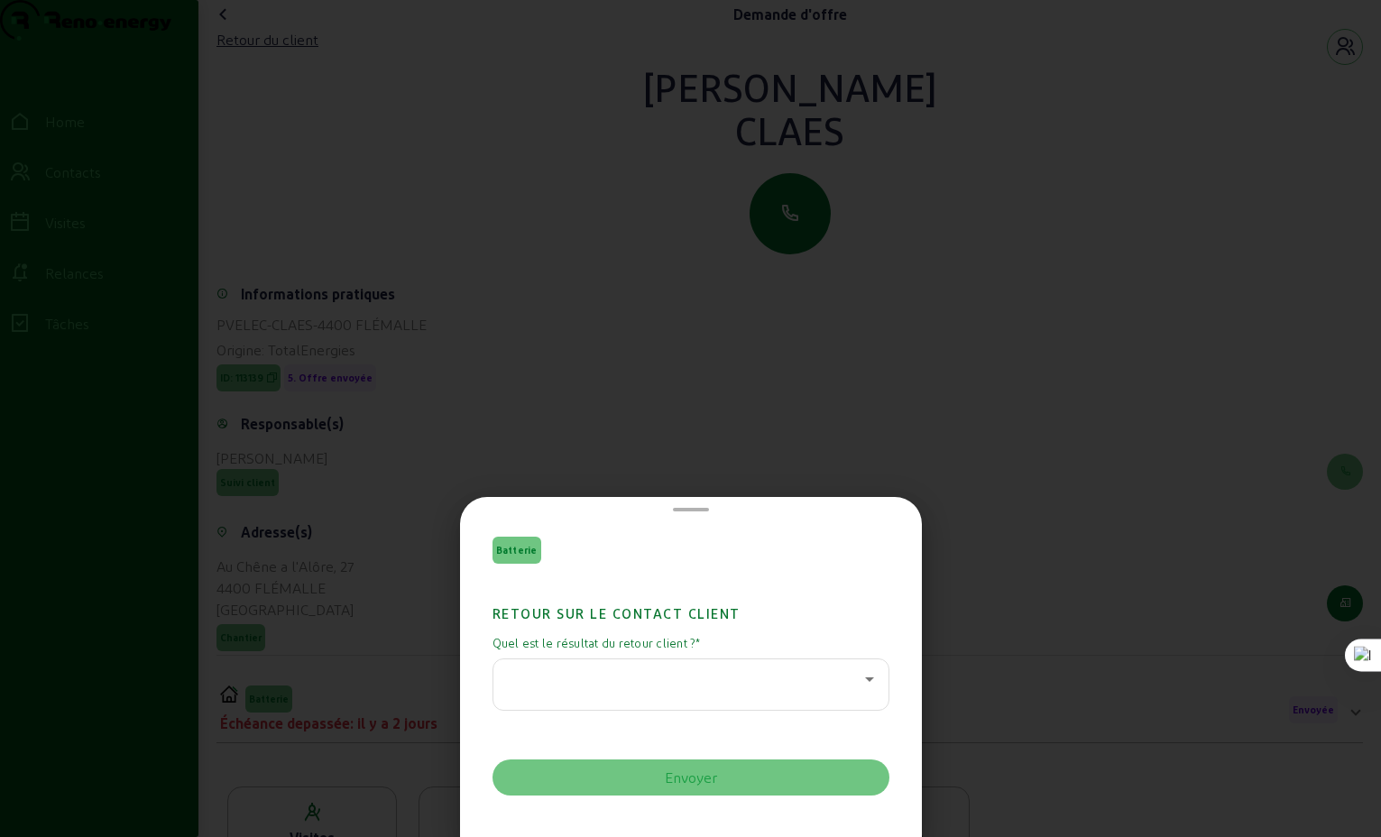
click at [865, 680] on icon at bounding box center [869, 680] width 9 height 5
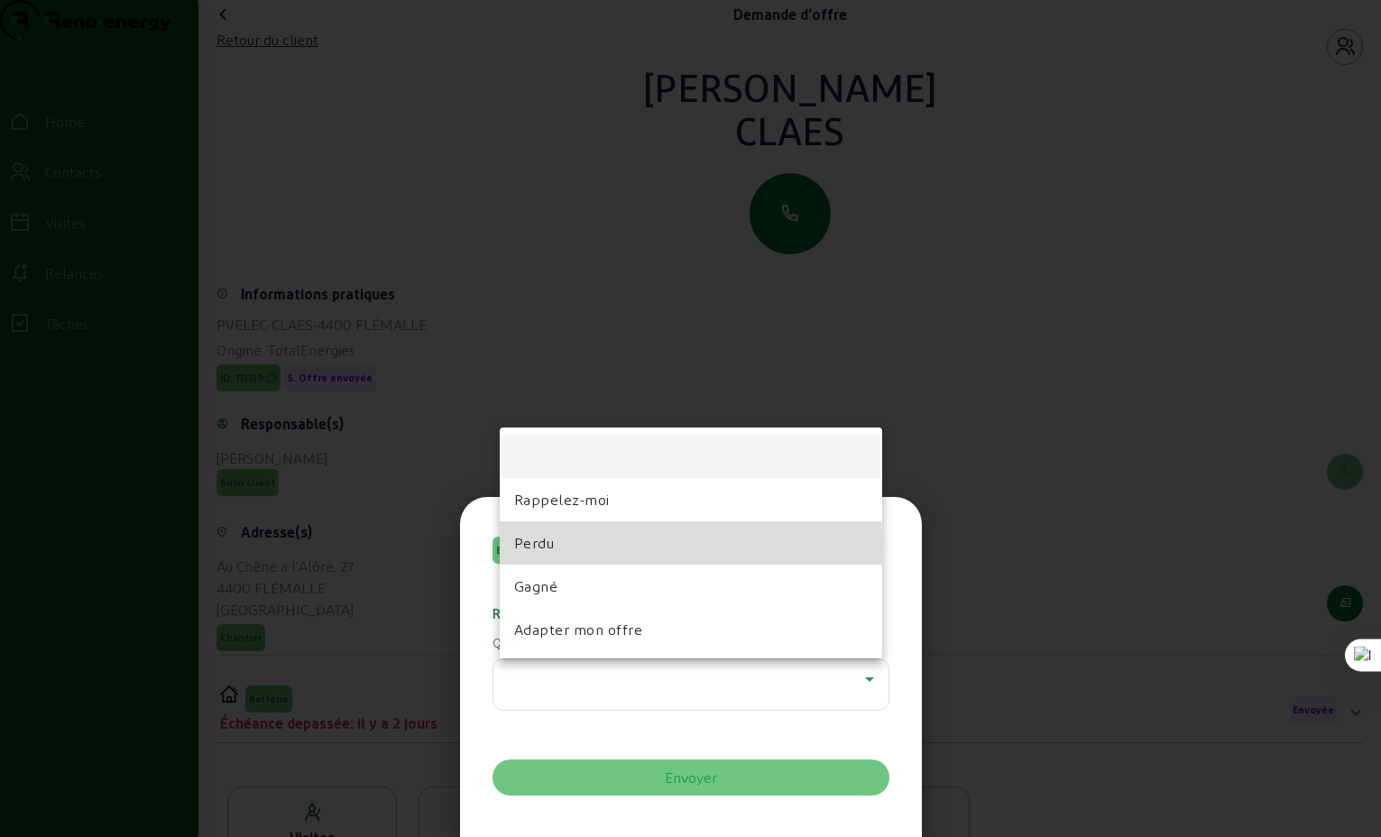
click at [536, 545] on span "Perdu" at bounding box center [534, 543] width 41 height 22
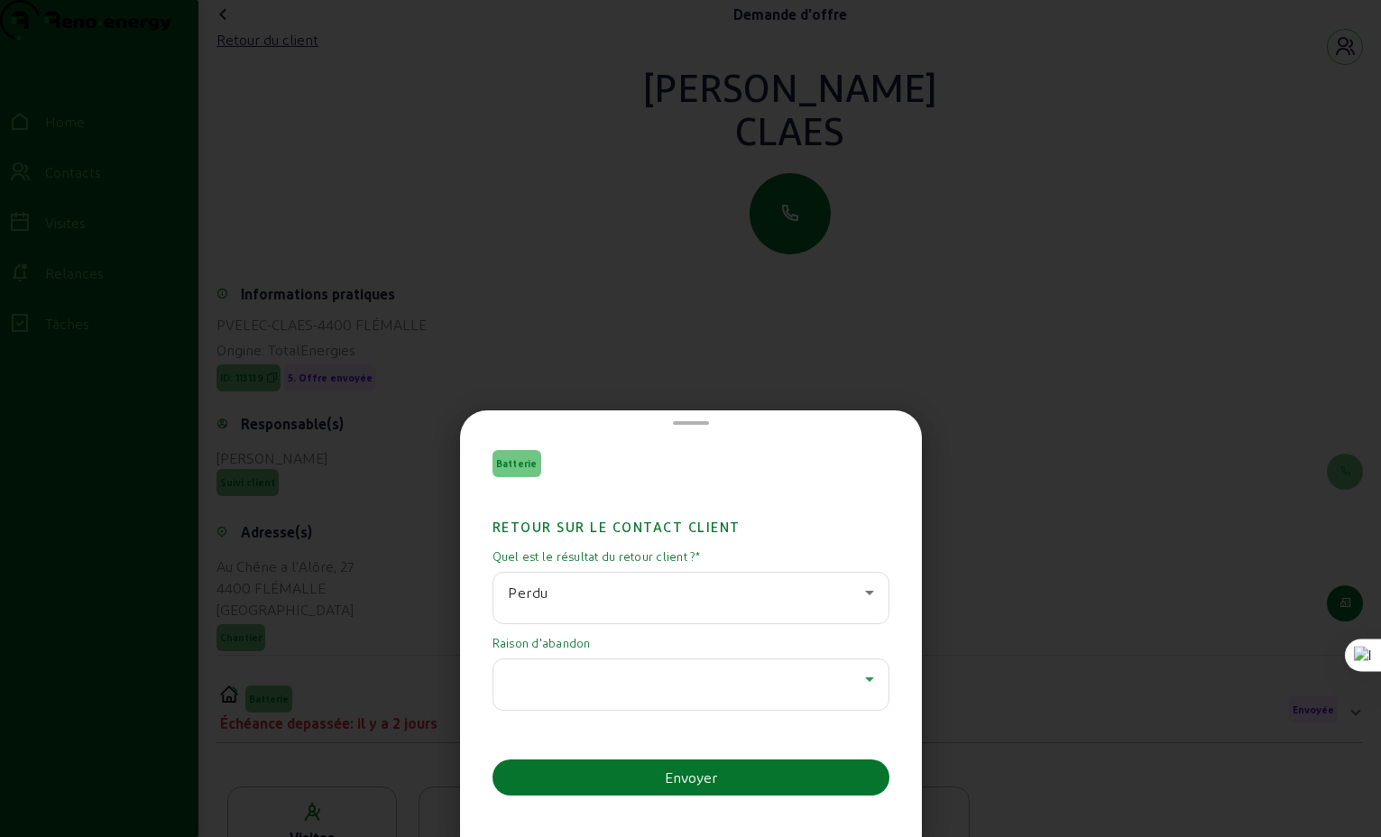
click at [846, 674] on div at bounding box center [686, 680] width 357 height 22
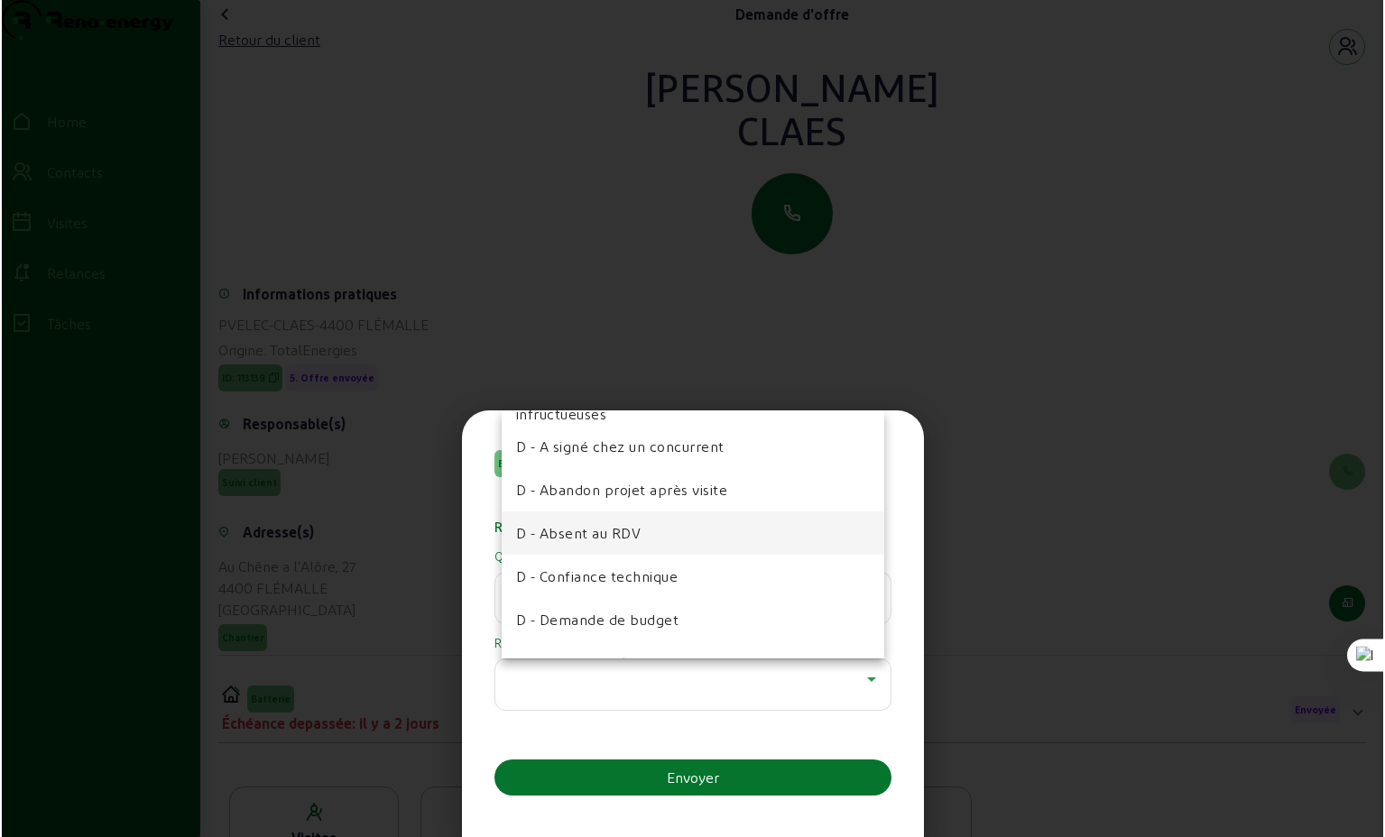
scroll to position [181, 0]
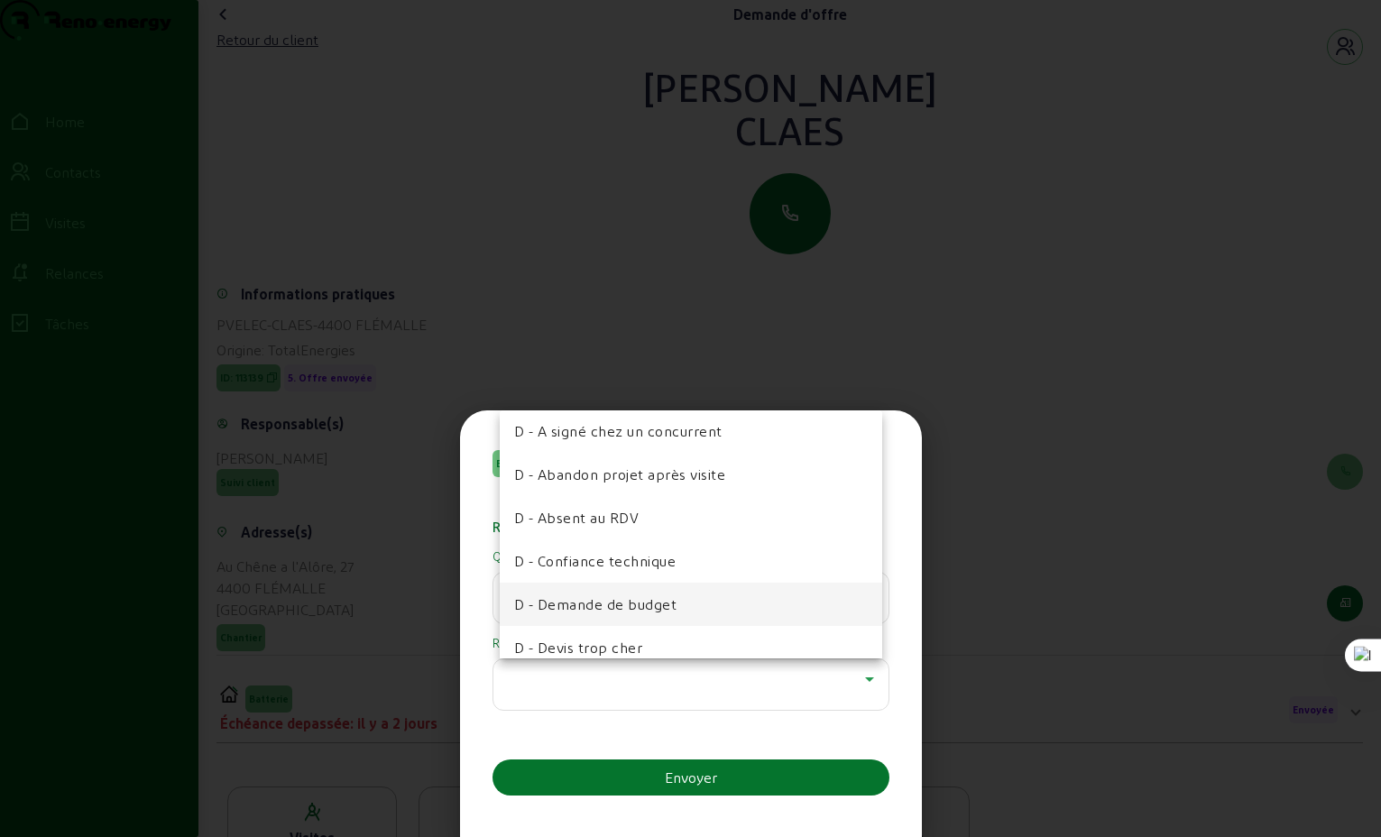
click at [656, 600] on span "D - Demande de budget" at bounding box center [595, 605] width 163 height 22
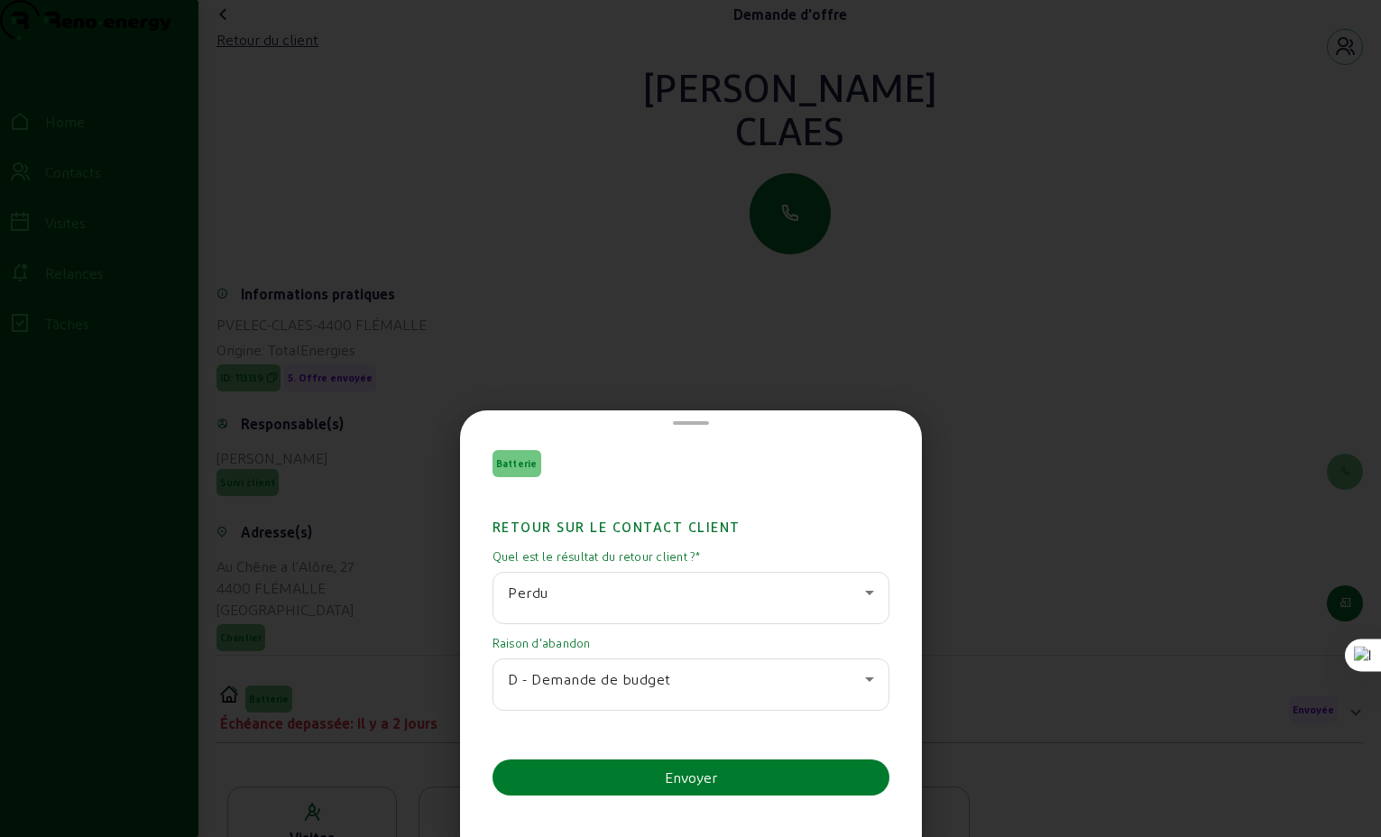
click at [686, 771] on div "Envoyer" at bounding box center [691, 778] width 52 height 22
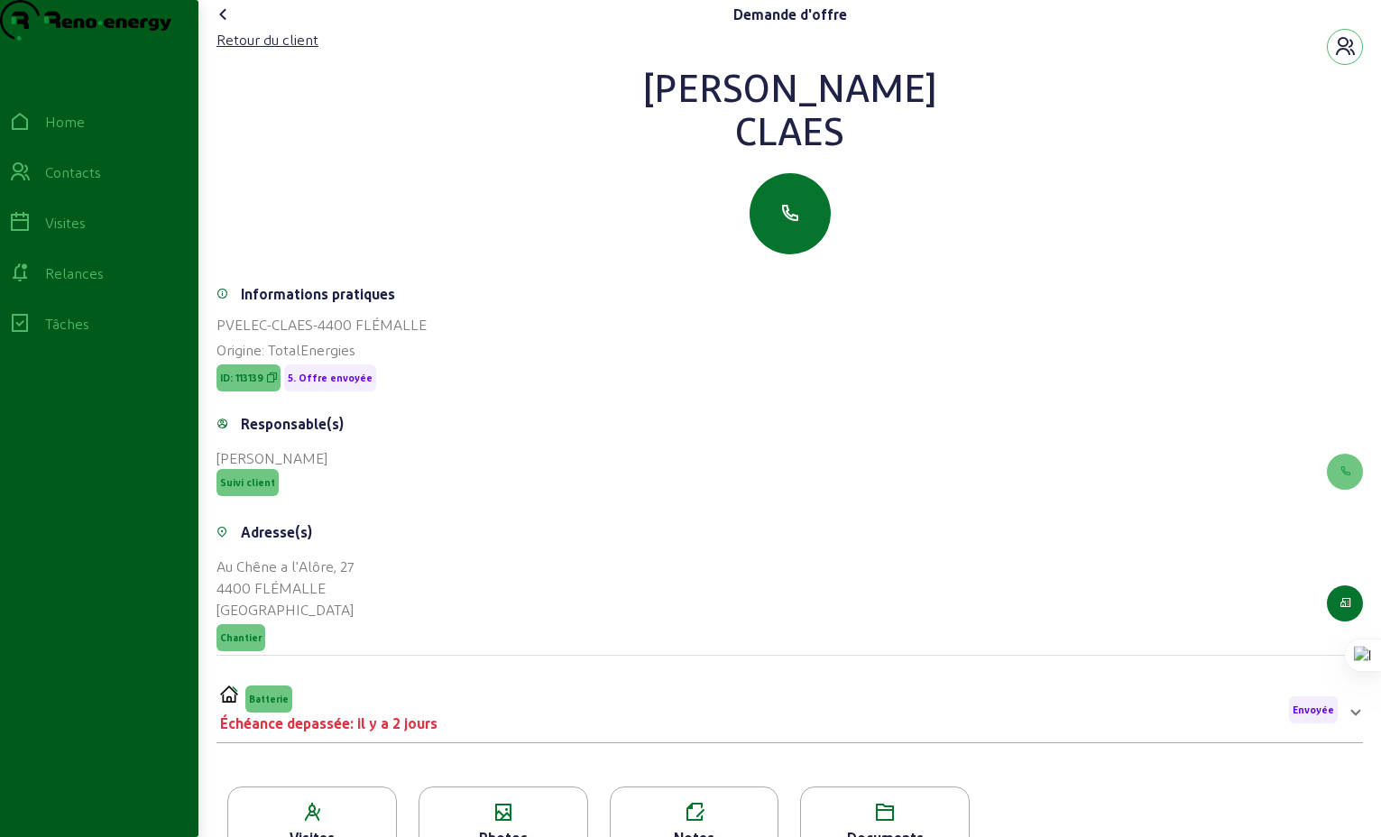
click at [229, 25] on icon at bounding box center [224, 15] width 22 height 22
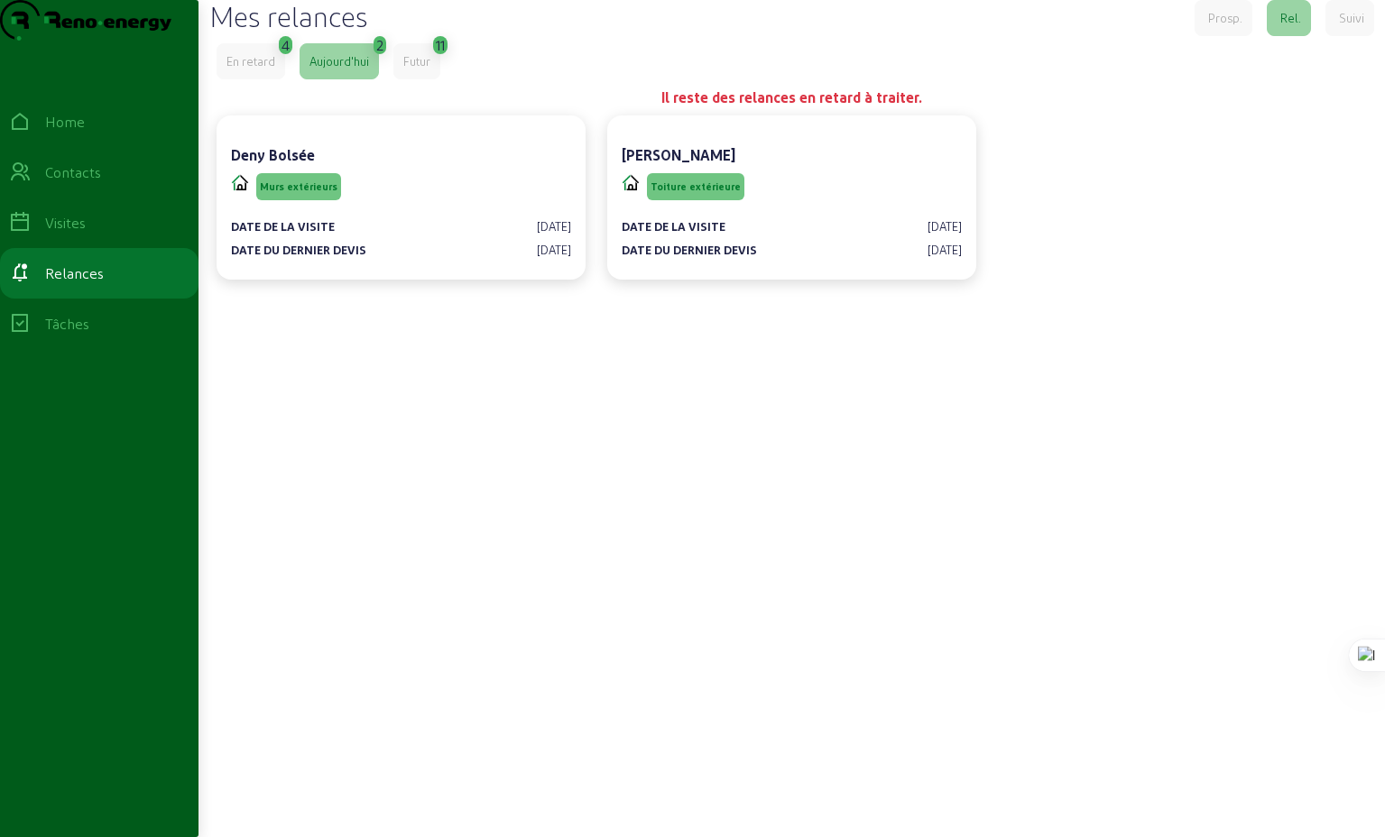
click at [245, 69] on div "En retard" at bounding box center [250, 61] width 49 height 16
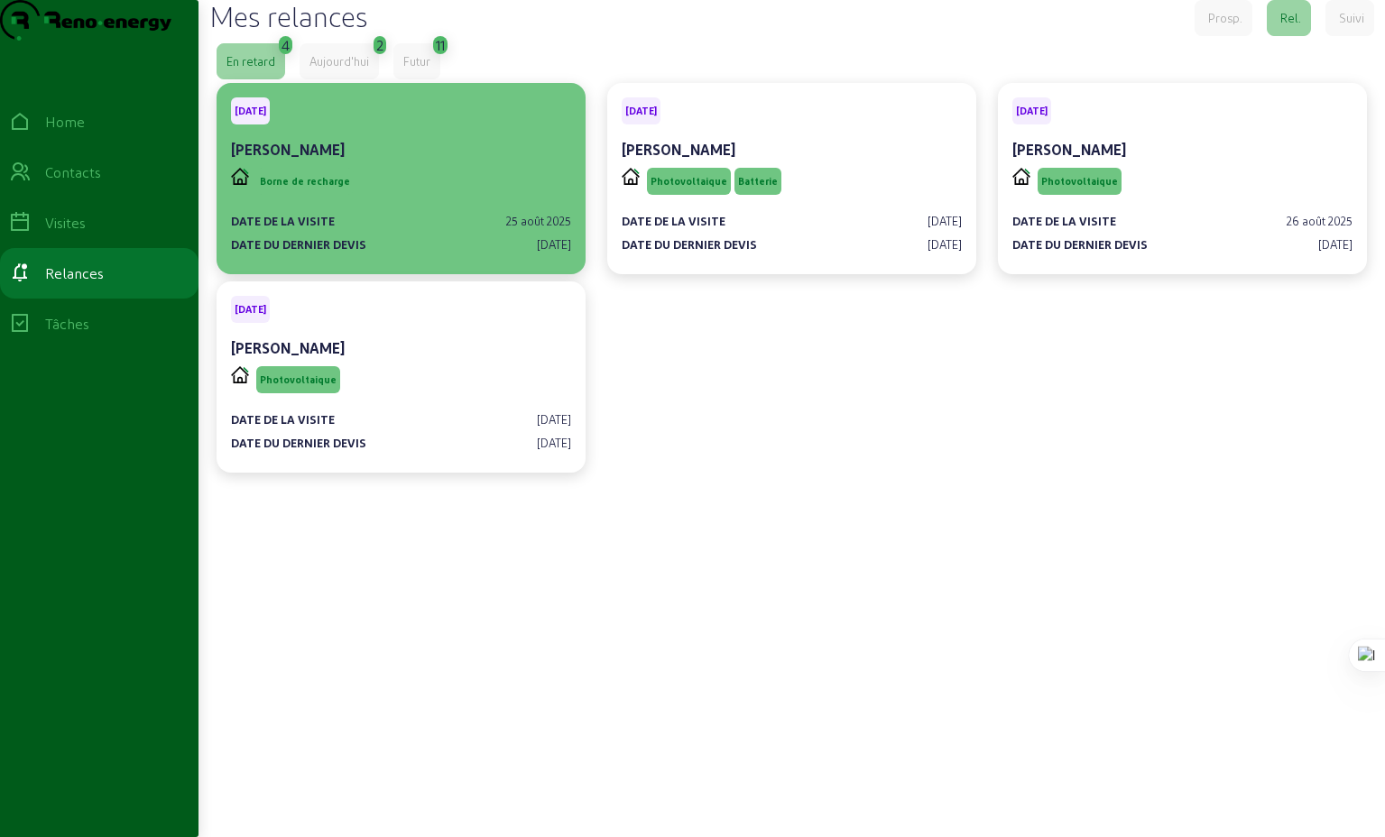
click at [439, 198] on div "Borne de recharge" at bounding box center [401, 181] width 340 height 34
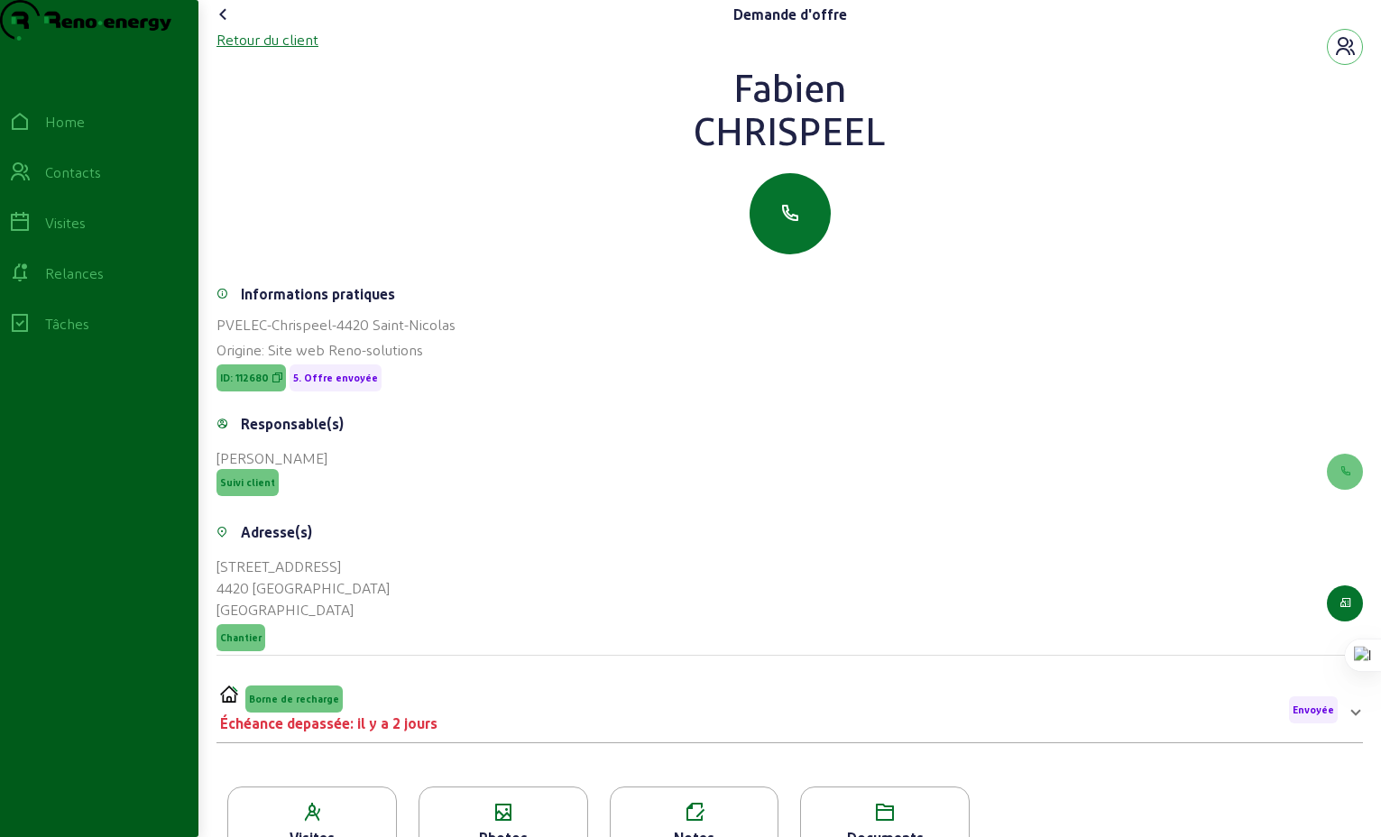
click at [272, 51] on div "Retour du client" at bounding box center [268, 40] width 102 height 22
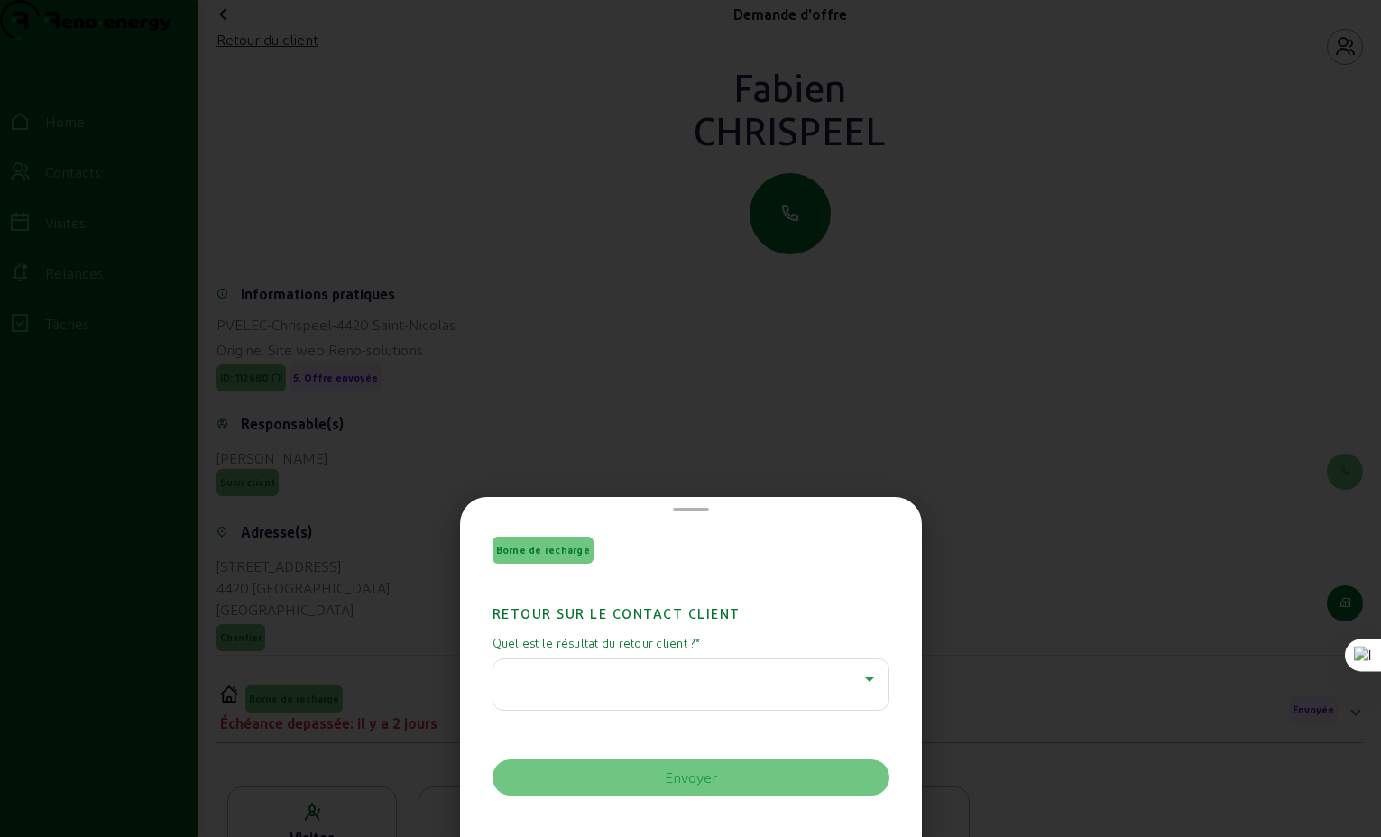
click at [859, 677] on icon at bounding box center [870, 680] width 22 height 22
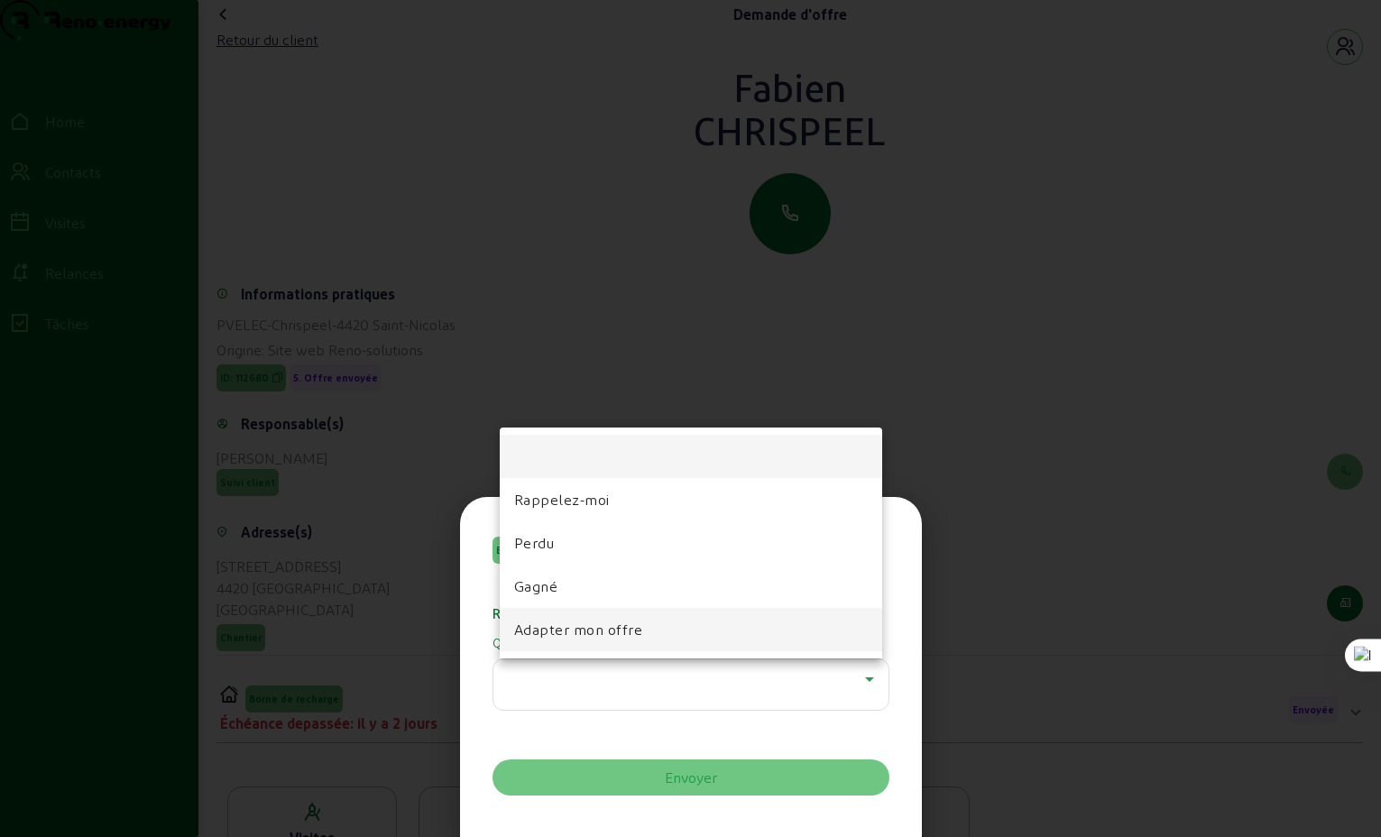
click at [598, 632] on span "Adapter mon offre" at bounding box center [578, 630] width 129 height 22
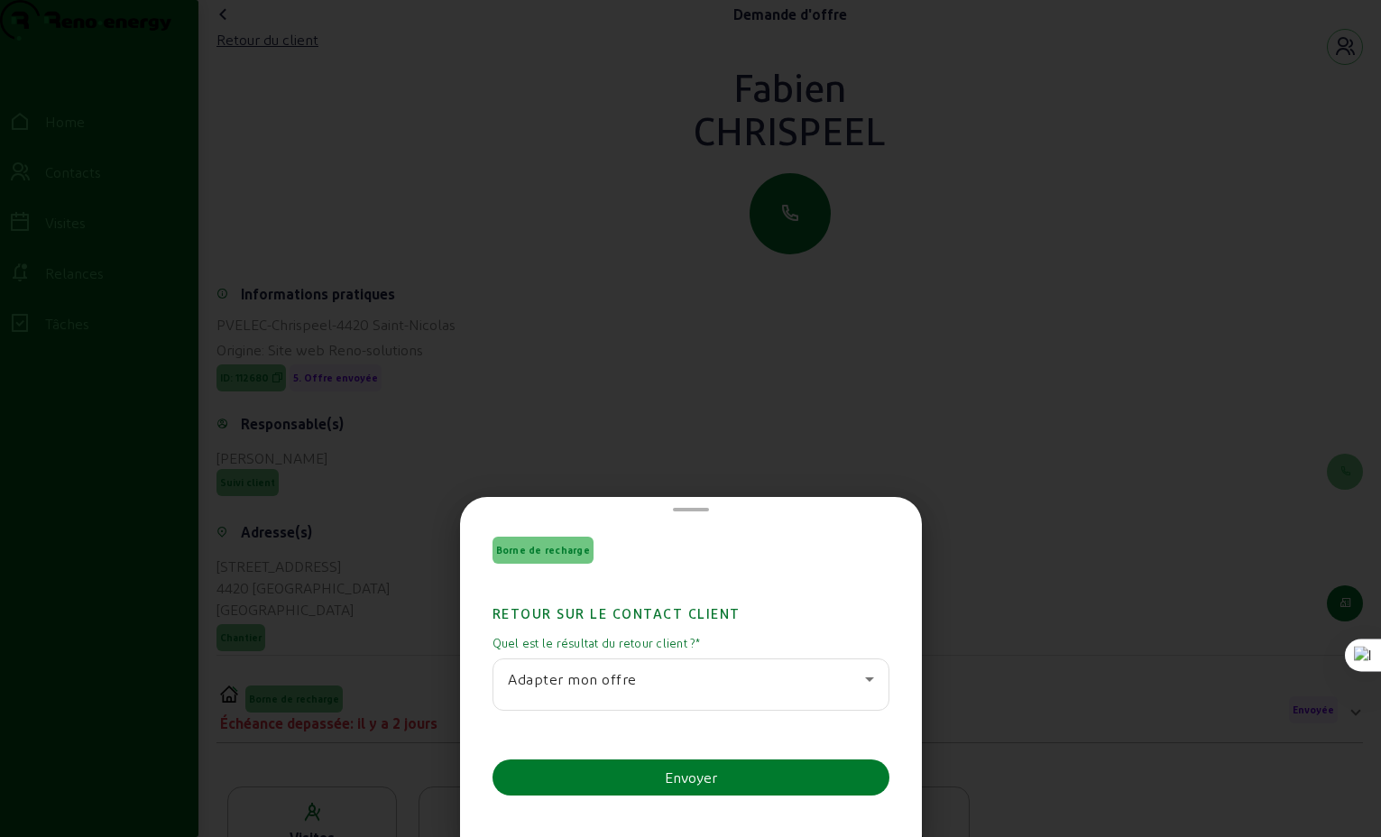
click at [706, 778] on div "Envoyer" at bounding box center [691, 778] width 52 height 22
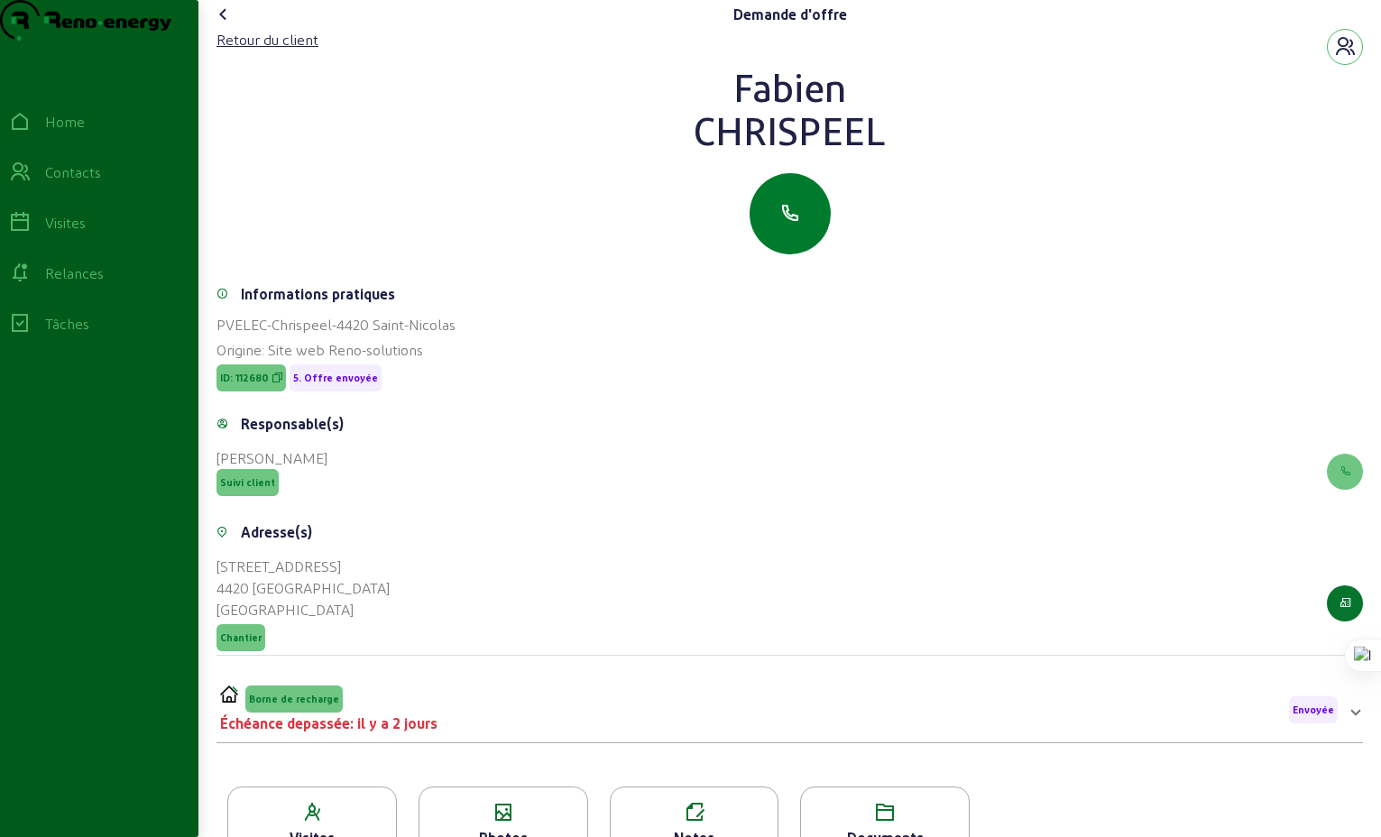
click at [795, 225] on icon "button" at bounding box center [791, 214] width 22 height 22
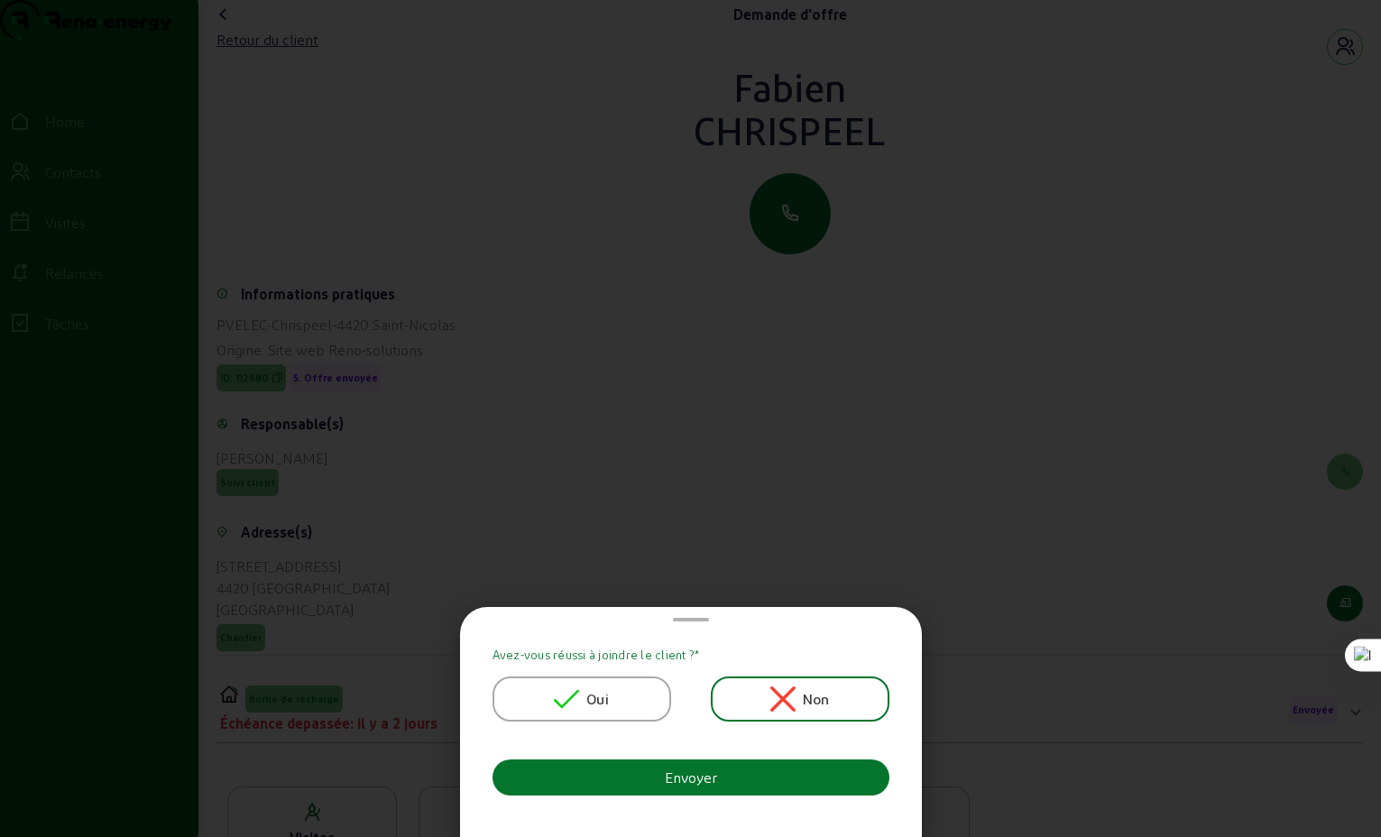
click at [609, 700] on span "Oui" at bounding box center [597, 699] width 23 height 22
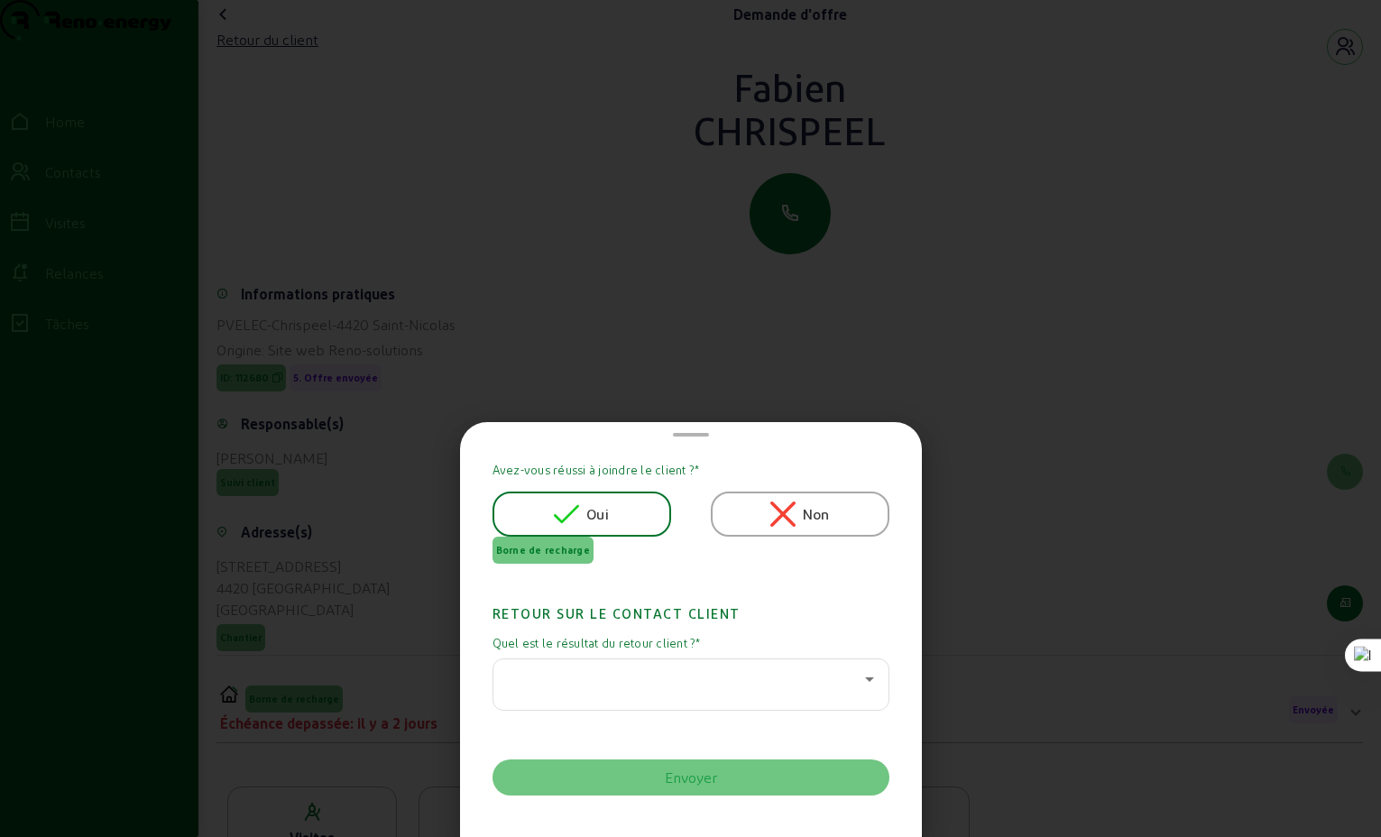
click at [863, 683] on icon at bounding box center [870, 680] width 22 height 22
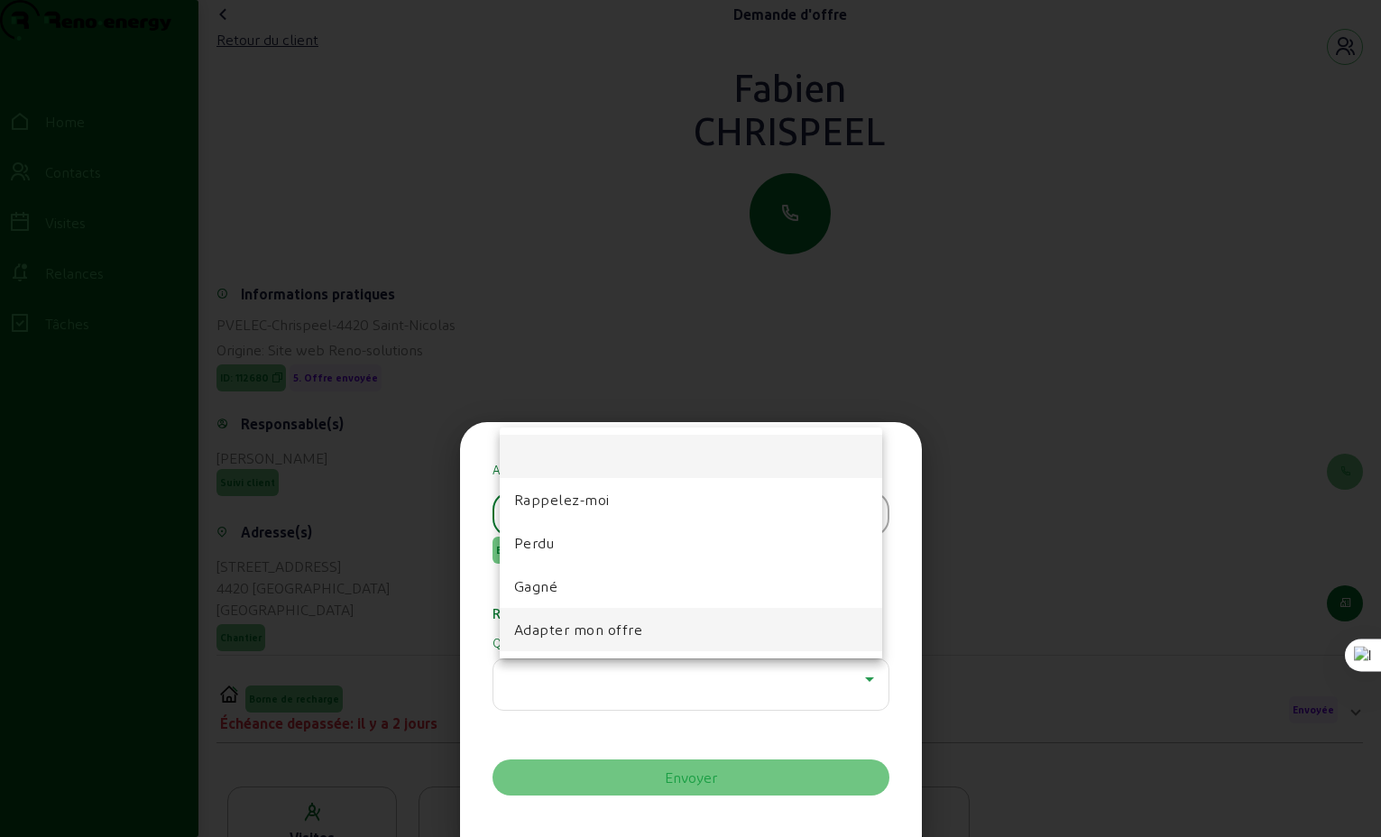
click at [599, 636] on span "Adapter mon offre" at bounding box center [578, 630] width 129 height 22
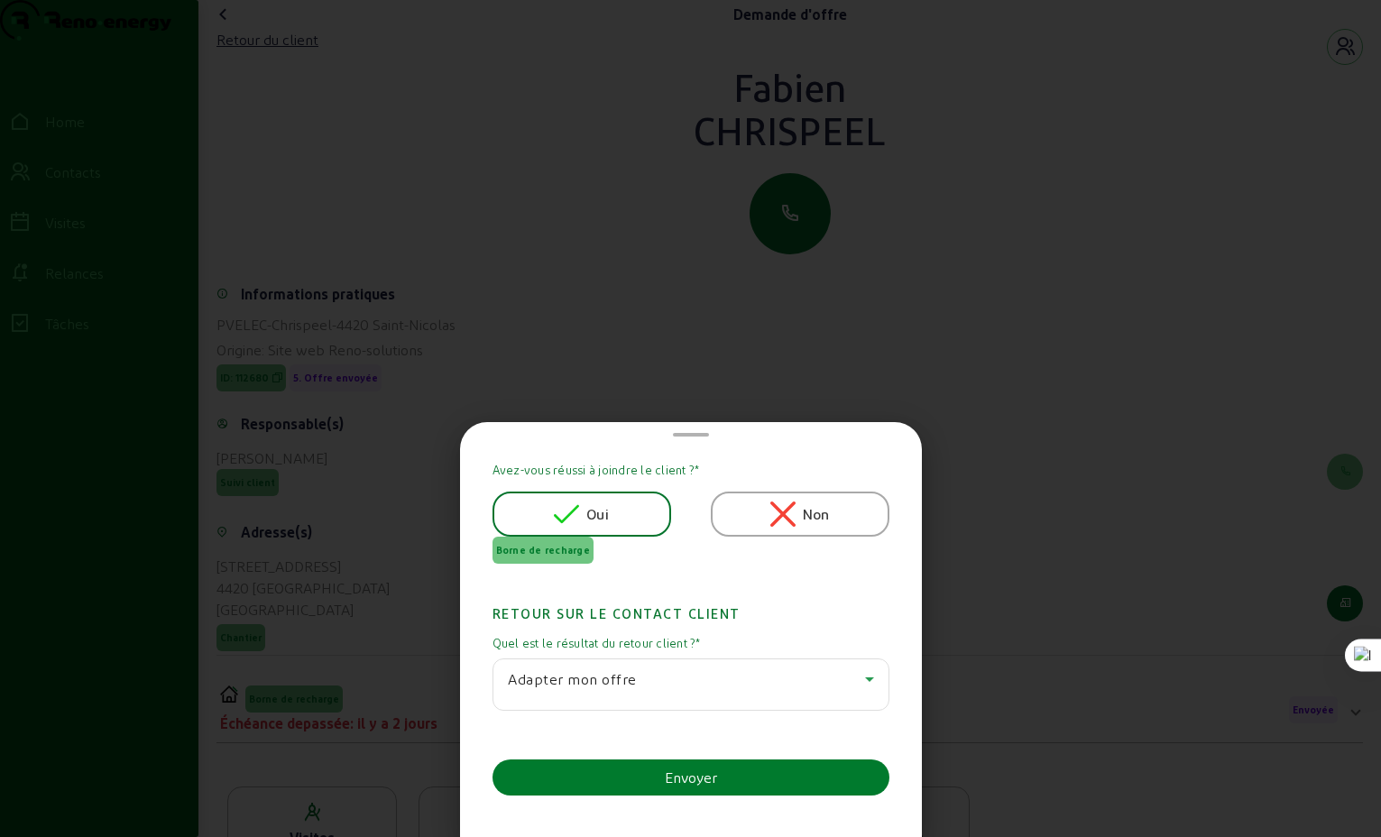
click at [693, 778] on div "Envoyer" at bounding box center [691, 778] width 52 height 22
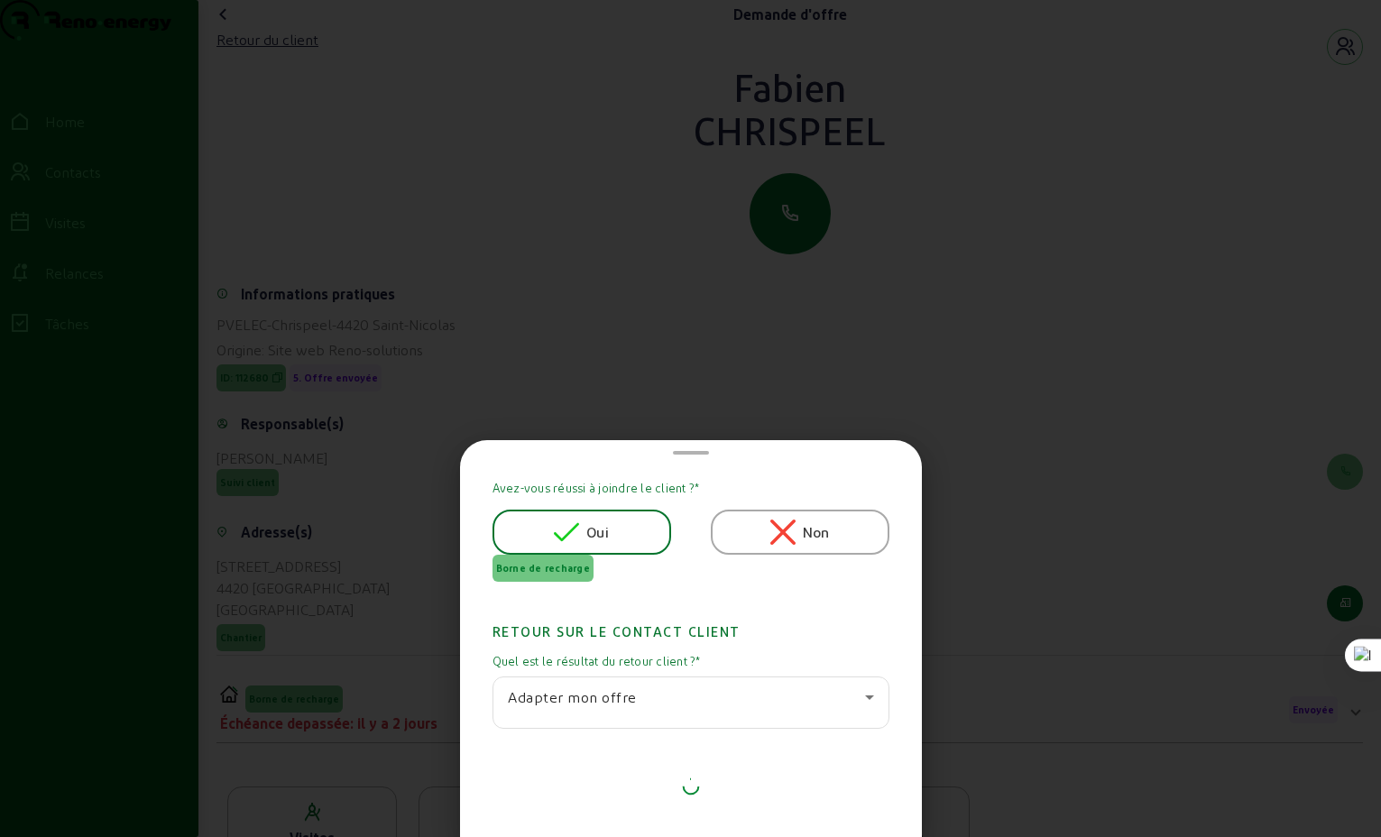
click at [578, 208] on div at bounding box center [690, 418] width 1381 height 837
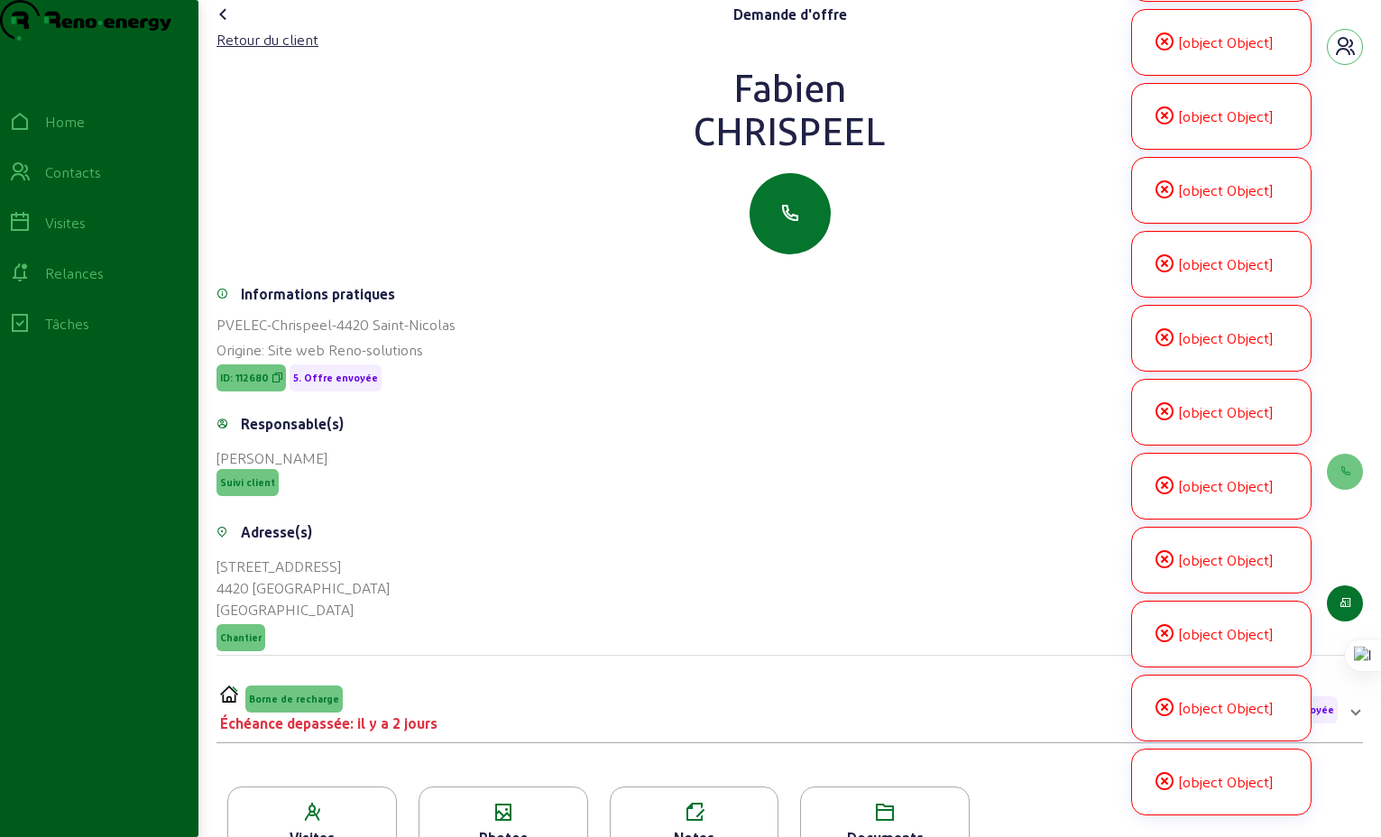
click at [222, 25] on icon at bounding box center [224, 15] width 22 height 22
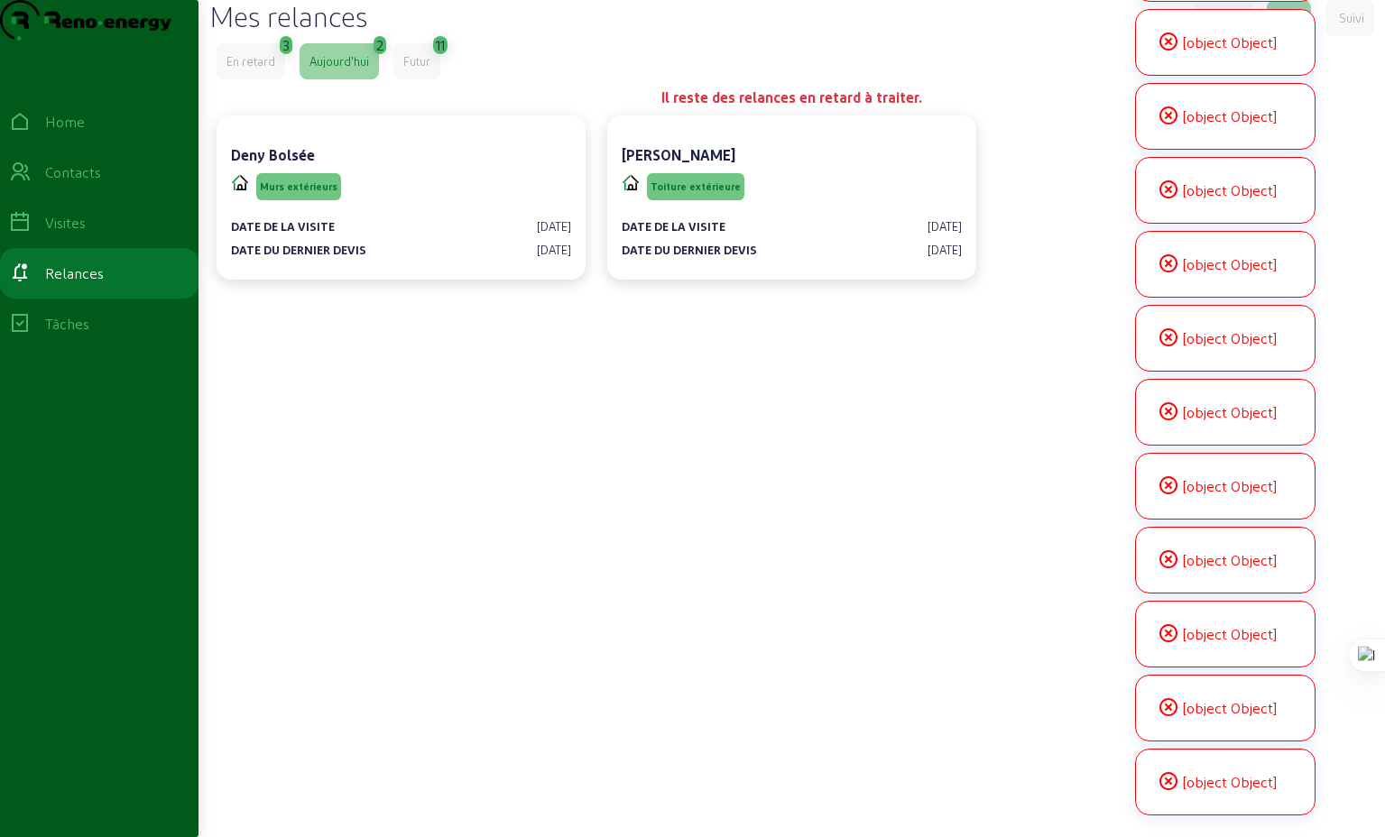
click at [678, 79] on div "En retard 3 Aujourd'hui 2 Futur 11" at bounding box center [792, 61] width 1150 height 36
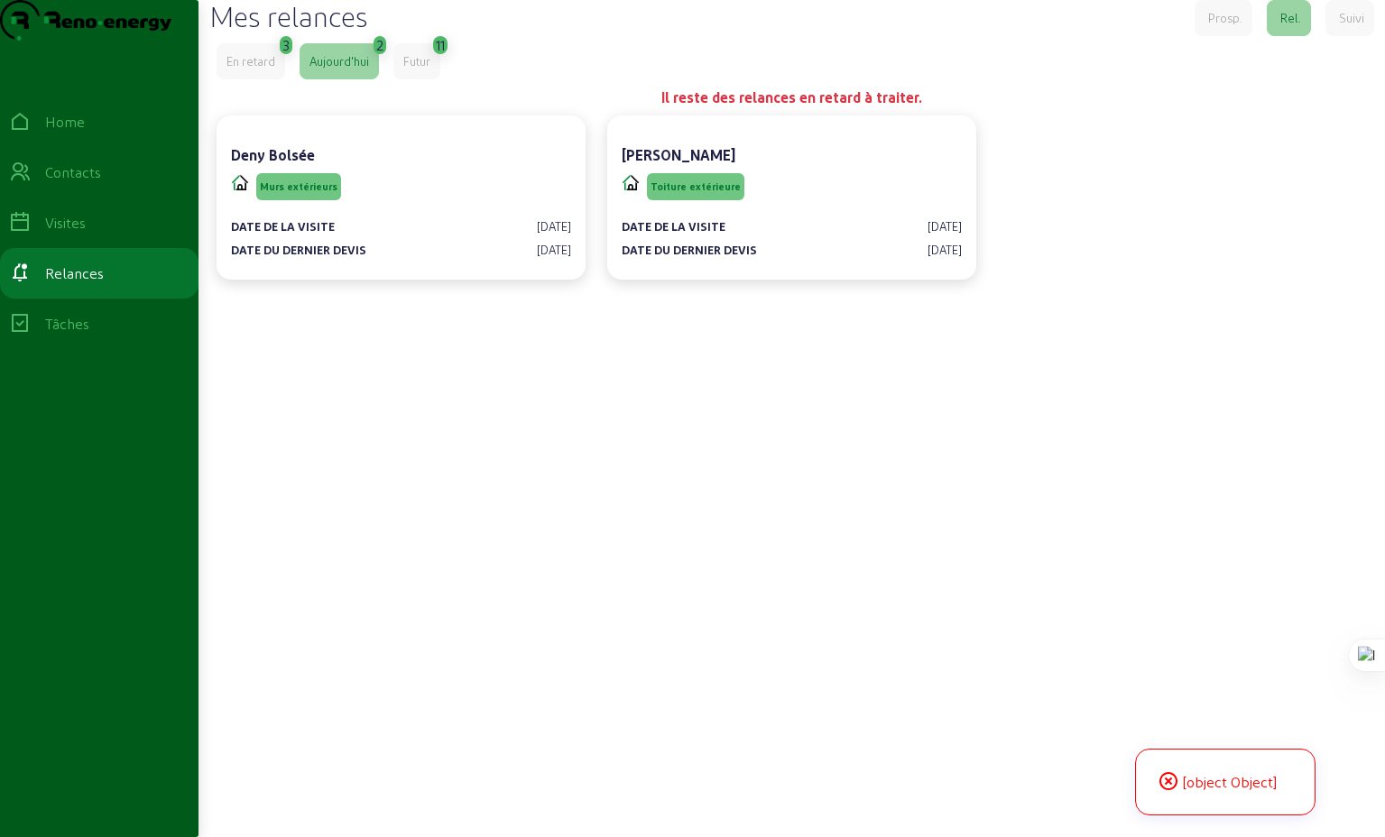
click at [249, 69] on div "En retard" at bounding box center [250, 61] width 49 height 16
